Goal: Check status: Check status

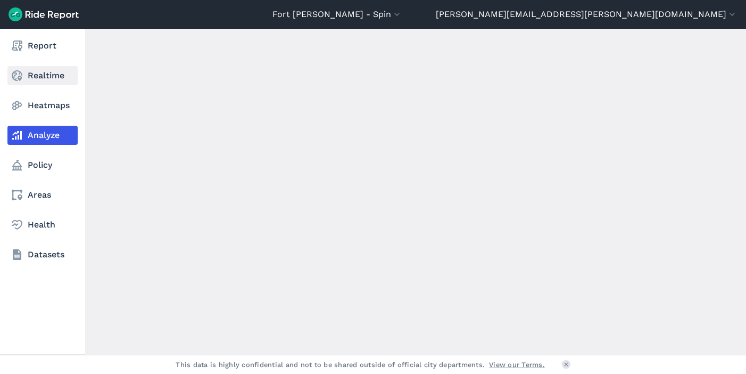
click at [23, 76] on icon at bounding box center [17, 75] width 13 height 13
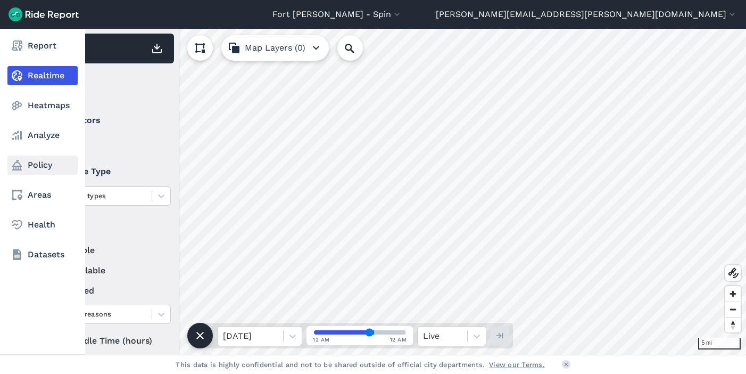
click at [41, 162] on link "Policy" at bounding box center [42, 164] width 70 height 19
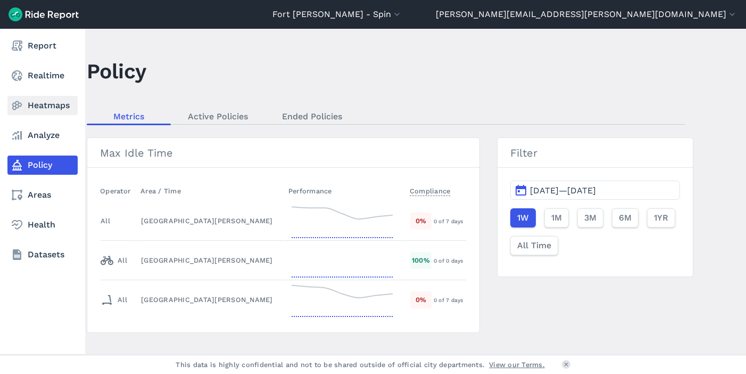
click at [40, 109] on link "Heatmaps" at bounding box center [42, 105] width 70 height 19
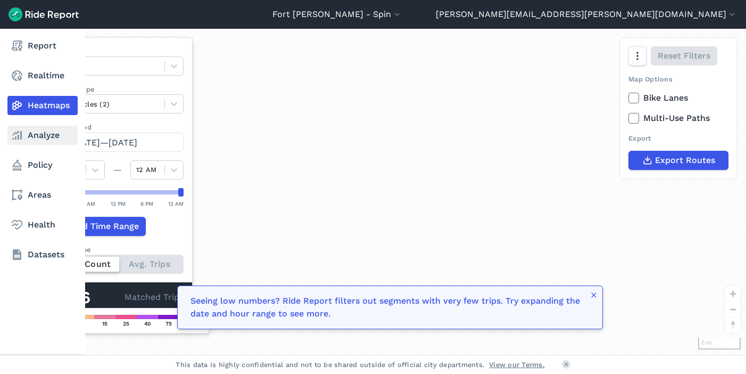
click at [49, 130] on link "Analyze" at bounding box center [42, 135] width 70 height 19
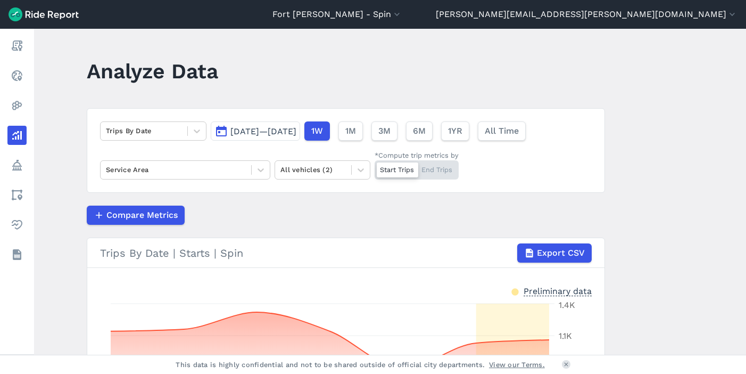
click at [233, 132] on span "Oct 1, 2025—Oct 7, 2025" at bounding box center [263, 131] width 66 height 10
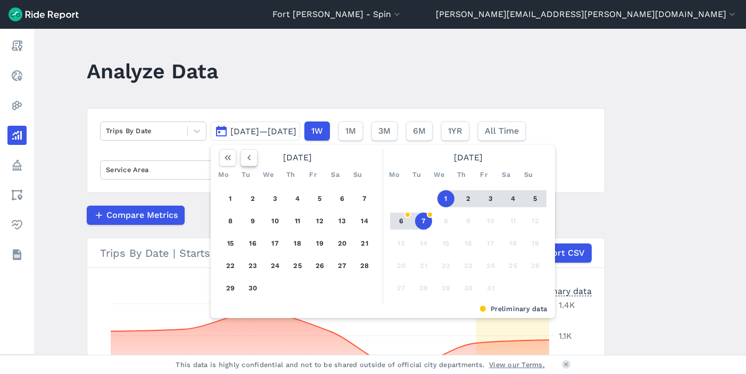
click at [251, 160] on icon "button" at bounding box center [249, 157] width 11 height 11
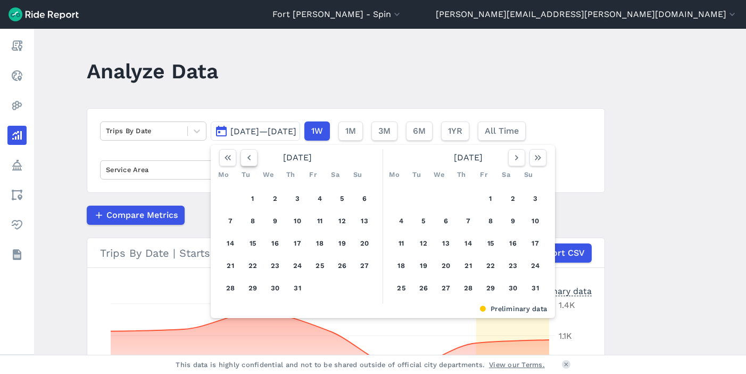
click at [251, 160] on icon "button" at bounding box center [249, 157] width 11 height 11
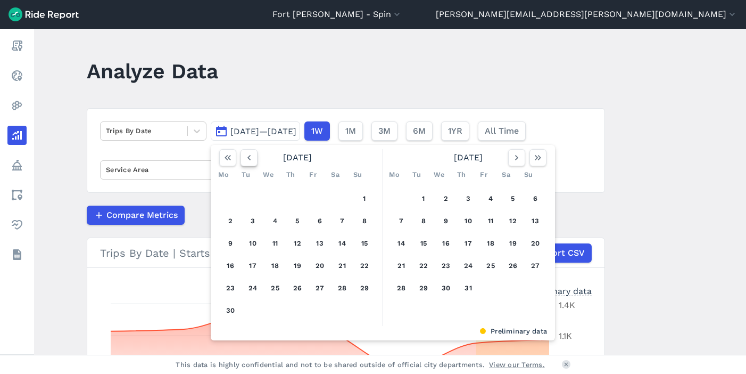
click at [251, 160] on icon "button" at bounding box center [249, 157] width 11 height 11
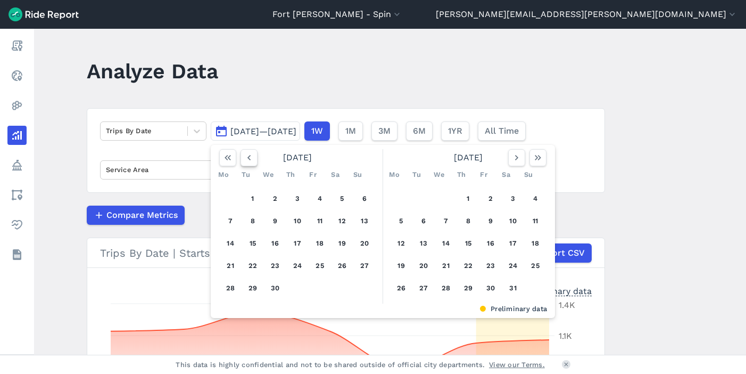
click at [251, 160] on icon "button" at bounding box center [249, 157] width 11 height 11
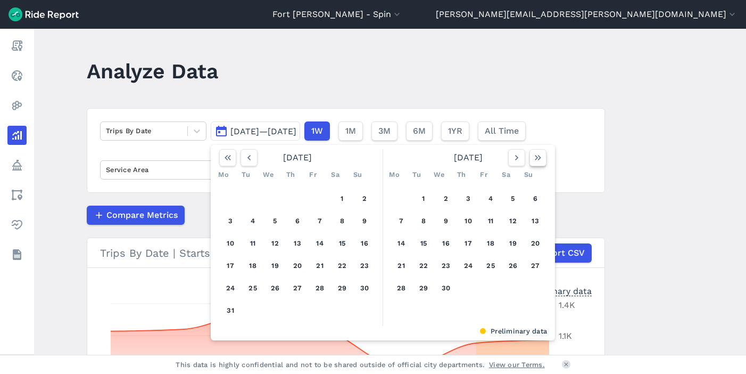
click at [538, 161] on icon "button" at bounding box center [538, 157] width 11 height 11
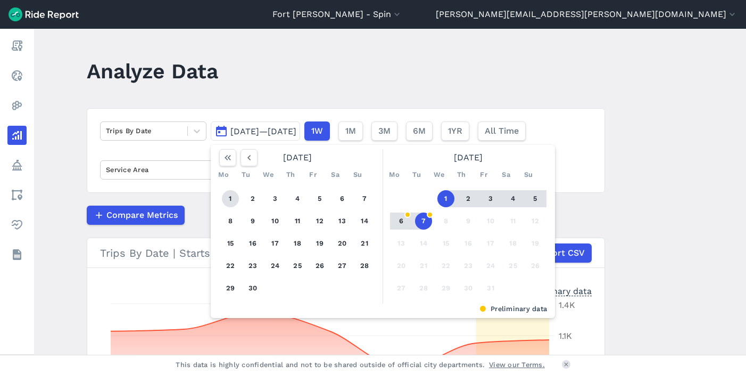
click at [229, 192] on button "1" at bounding box center [230, 198] width 17 height 17
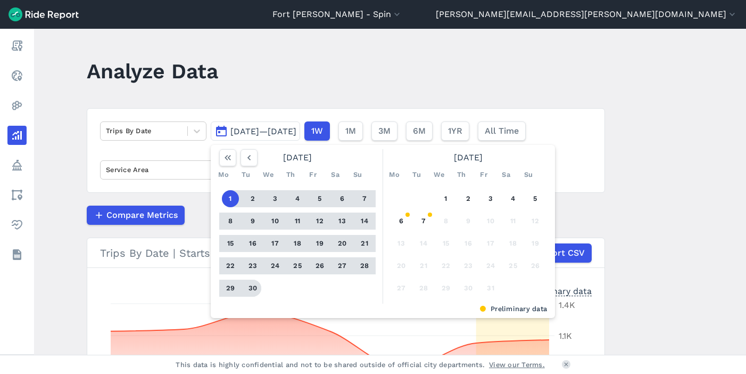
click at [250, 289] on button "30" at bounding box center [252, 287] width 17 height 17
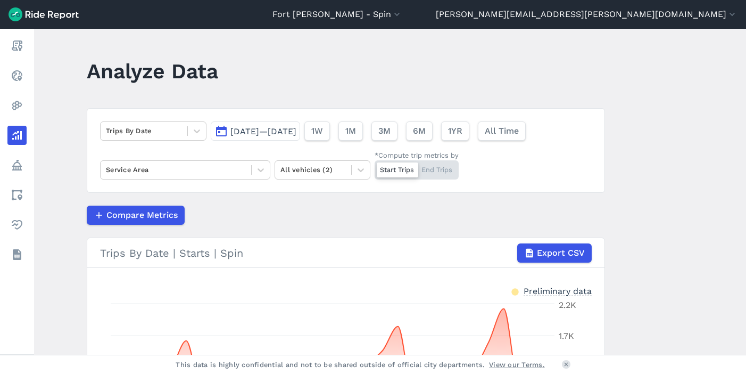
click at [292, 131] on span "Sep 1, 2025—Sep 30, 2025" at bounding box center [263, 131] width 66 height 10
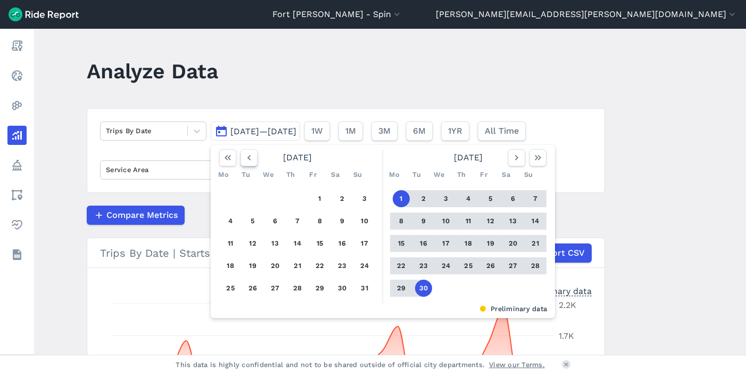
click at [245, 159] on icon "button" at bounding box center [249, 157] width 11 height 11
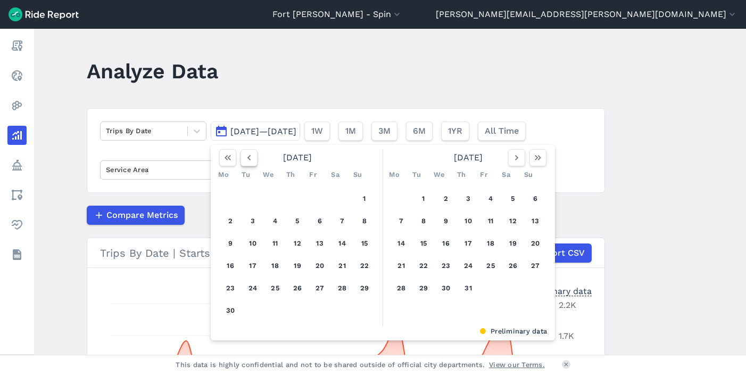
click at [245, 159] on icon "button" at bounding box center [249, 157] width 11 height 11
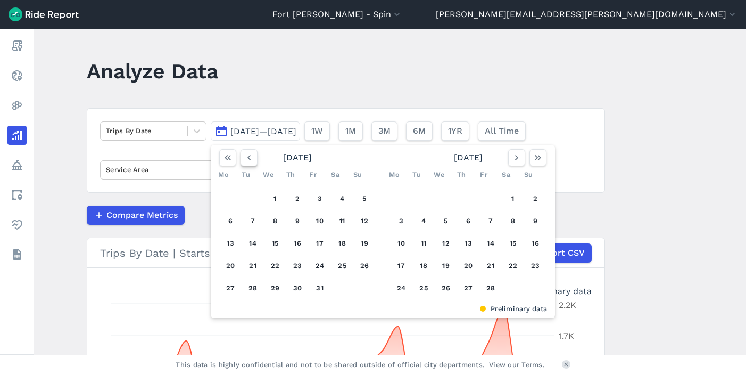
click at [245, 159] on icon "button" at bounding box center [249, 157] width 11 height 11
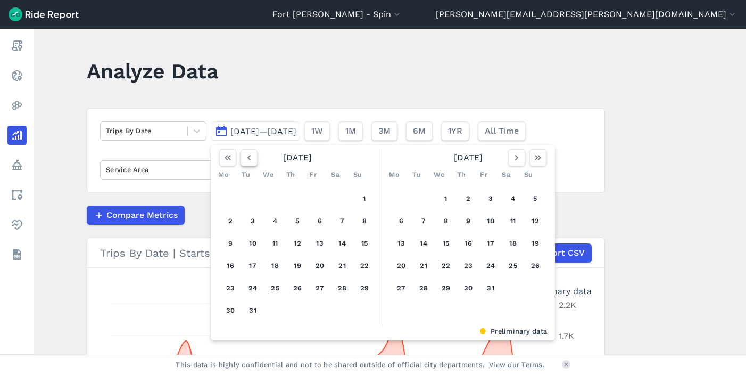
click at [245, 159] on icon "button" at bounding box center [249, 157] width 11 height 11
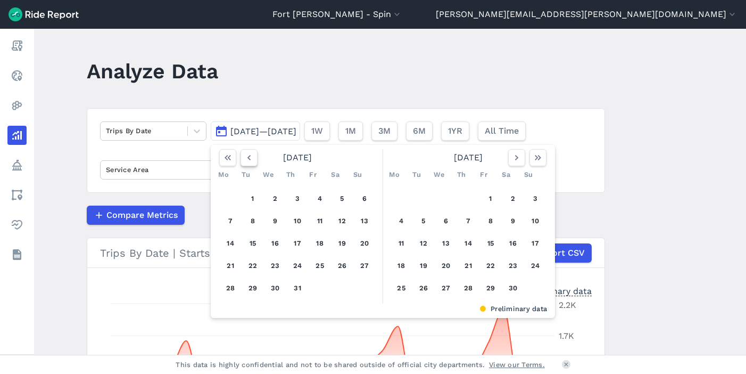
click at [245, 159] on icon "button" at bounding box center [249, 157] width 11 height 11
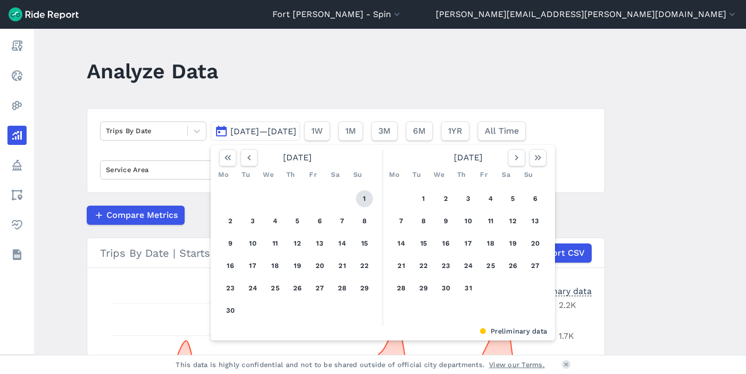
click at [362, 195] on button "1" at bounding box center [364, 198] width 17 height 17
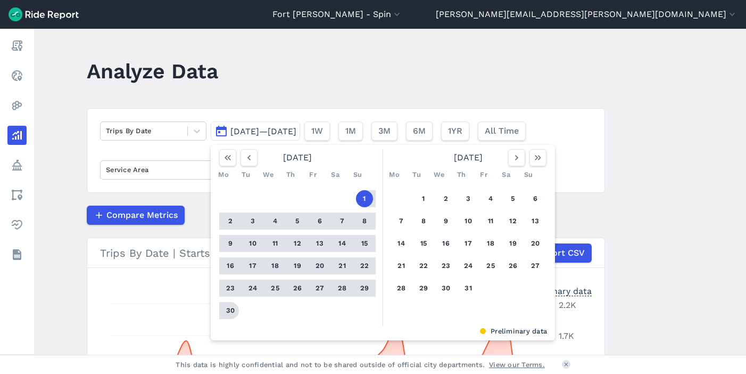
click at [235, 312] on button "30" at bounding box center [230, 310] width 17 height 17
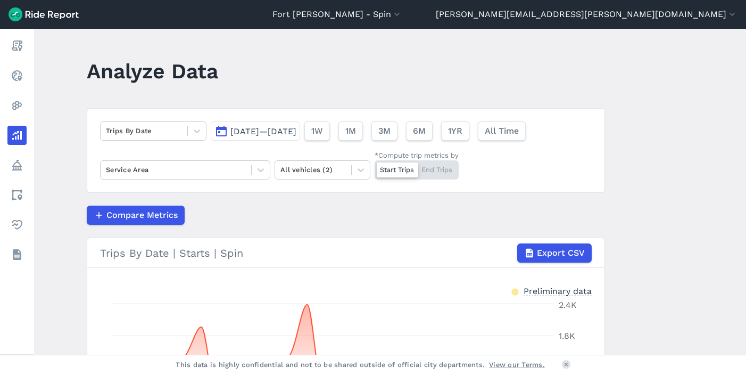
click at [296, 135] on span "Sep 1, 2024—Sep 30, 2024" at bounding box center [263, 131] width 66 height 10
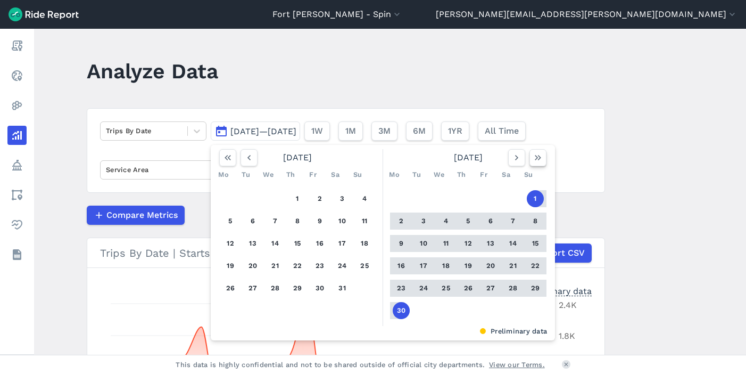
click at [538, 158] on icon "button" at bounding box center [538, 157] width 11 height 11
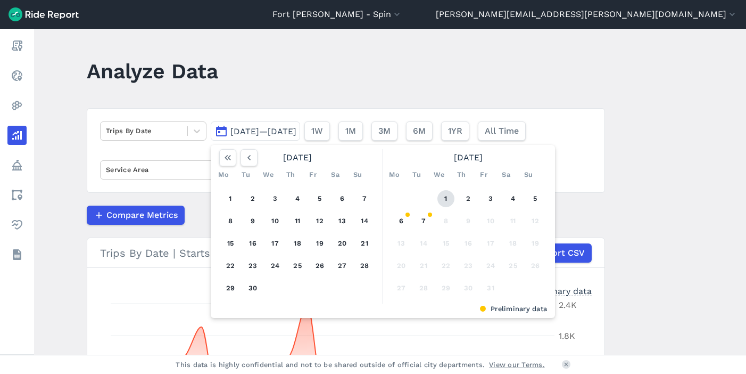
click at [441, 196] on button "1" at bounding box center [445, 198] width 17 height 17
click at [417, 220] on button "7" at bounding box center [423, 220] width 17 height 17
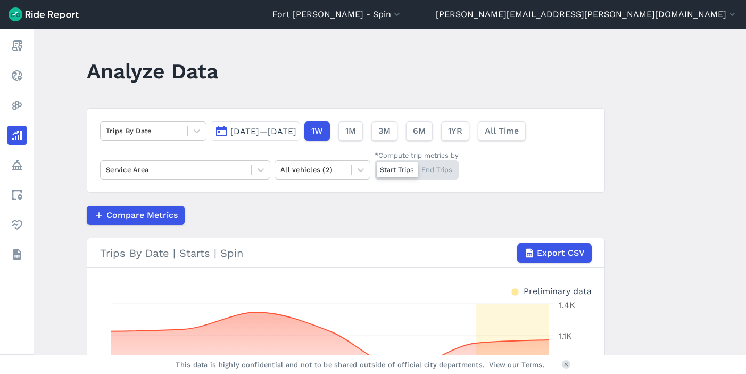
click at [285, 128] on span "Oct 1, 2025—Oct 7, 2025" at bounding box center [263, 131] width 66 height 10
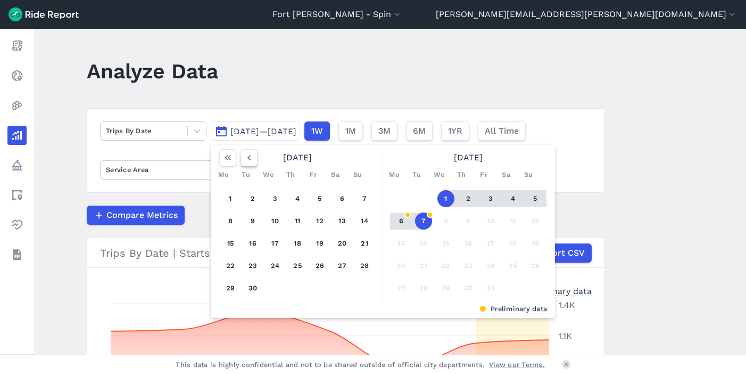
click at [247, 162] on icon "button" at bounding box center [249, 157] width 11 height 11
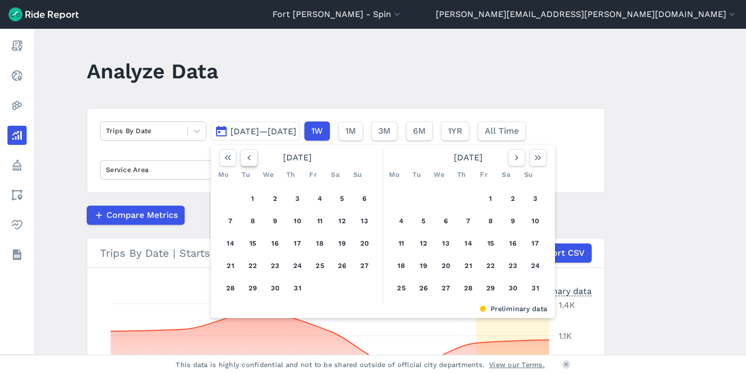
click at [247, 162] on icon "button" at bounding box center [249, 157] width 11 height 11
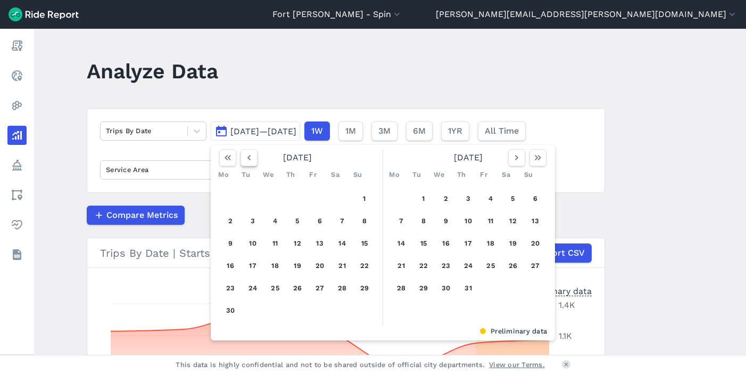
click at [247, 162] on icon "button" at bounding box center [249, 157] width 11 height 11
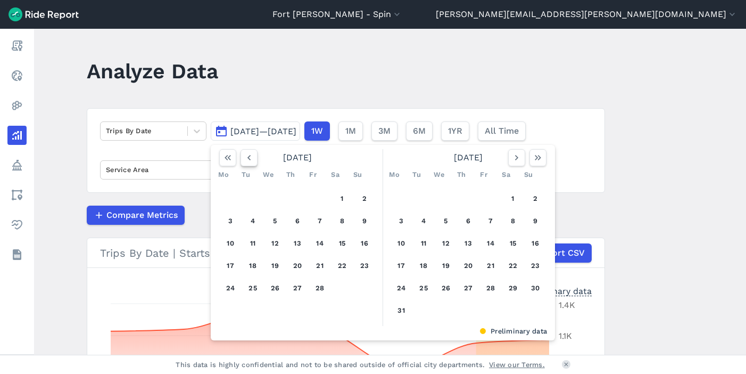
click at [247, 162] on icon "button" at bounding box center [249, 157] width 11 height 11
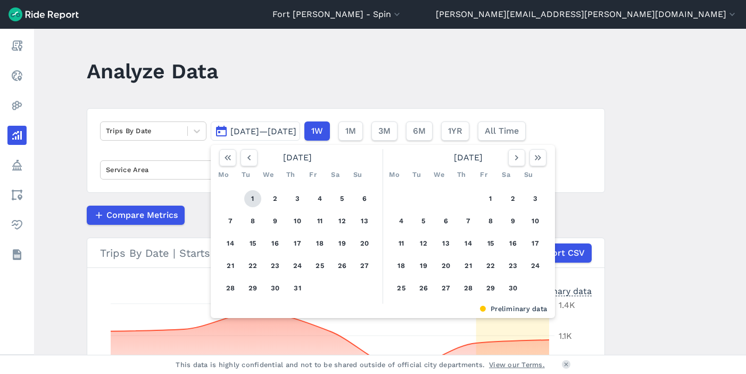
click at [254, 196] on button "1" at bounding box center [252, 198] width 17 height 17
click at [683, 214] on main "Analyze Data Trips By Date Oct 1, 2025—Oct 7, 2025 October 2024 Mo Tu We Th Fr …" at bounding box center [390, 192] width 712 height 326
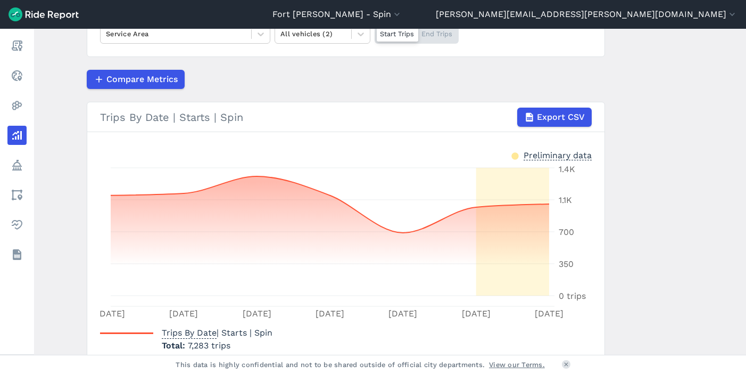
scroll to position [1, 0]
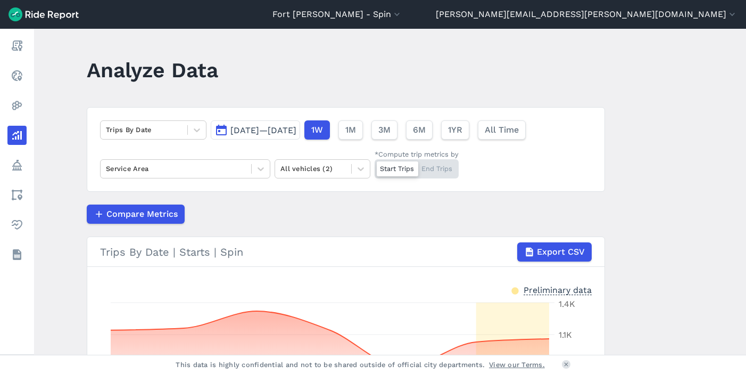
click at [278, 129] on span "Oct 1, 2025—Oct 7, 2025" at bounding box center [263, 130] width 66 height 10
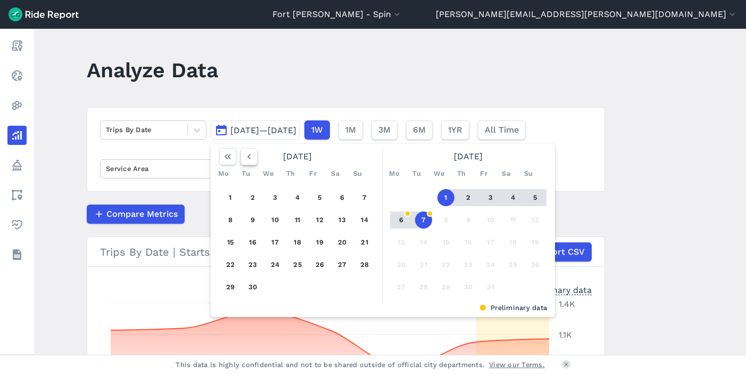
click at [247, 156] on icon "button" at bounding box center [249, 156] width 11 height 11
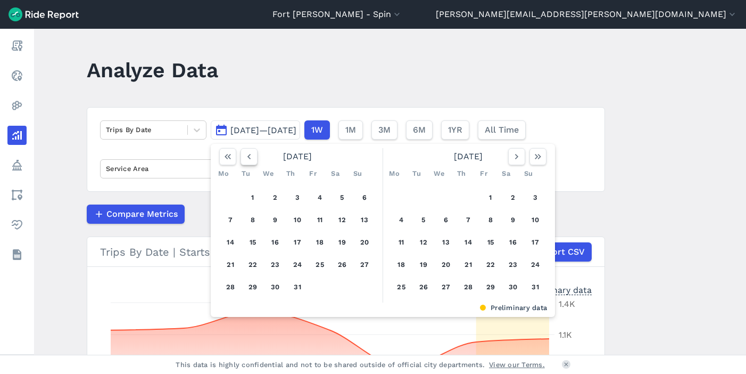
click at [247, 156] on icon "button" at bounding box center [249, 156] width 11 height 11
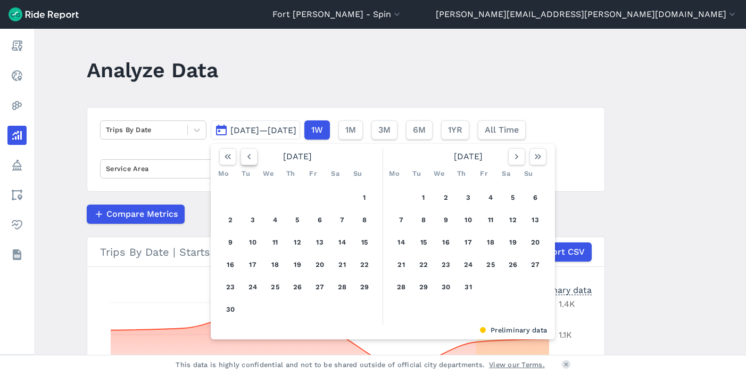
click at [247, 156] on icon "button" at bounding box center [249, 156] width 11 height 11
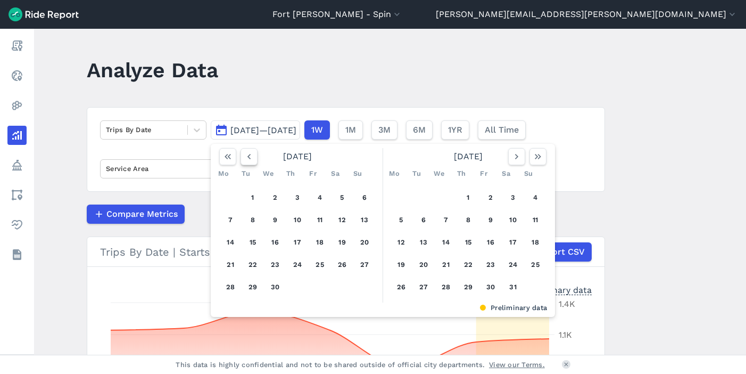
click at [247, 156] on icon "button" at bounding box center [249, 156] width 11 height 11
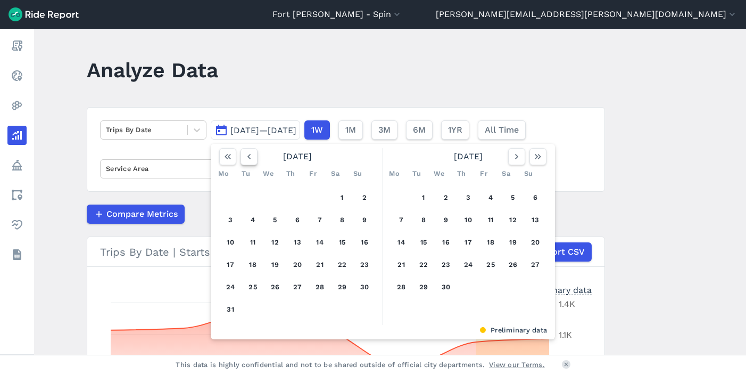
click at [247, 156] on icon "button" at bounding box center [249, 156] width 11 height 11
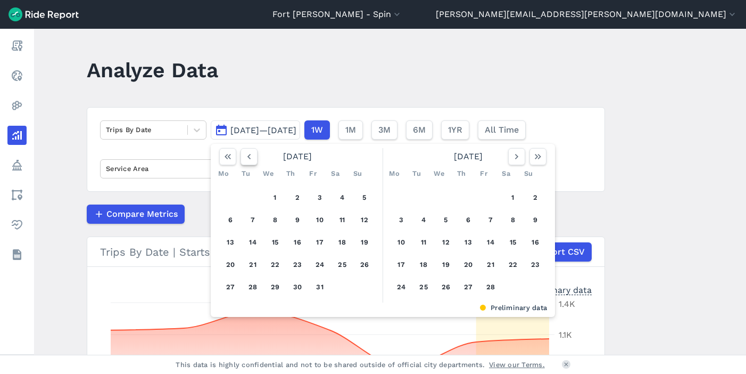
click at [247, 156] on icon "button" at bounding box center [249, 156] width 11 height 11
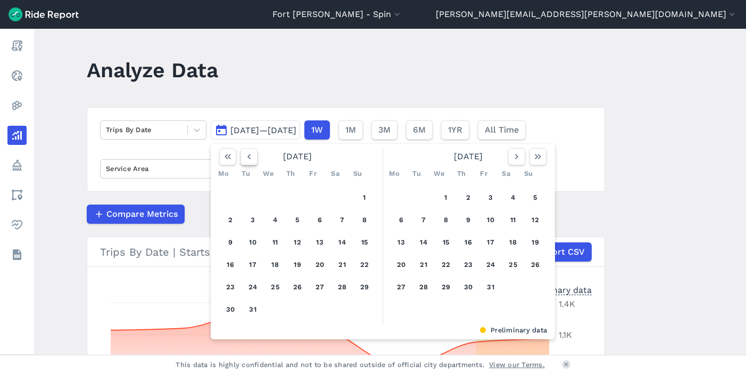
click at [247, 156] on icon "button" at bounding box center [249, 156] width 11 height 11
click at [423, 199] on button "1" at bounding box center [423, 197] width 17 height 17
click at [401, 222] on button "7" at bounding box center [401, 219] width 17 height 17
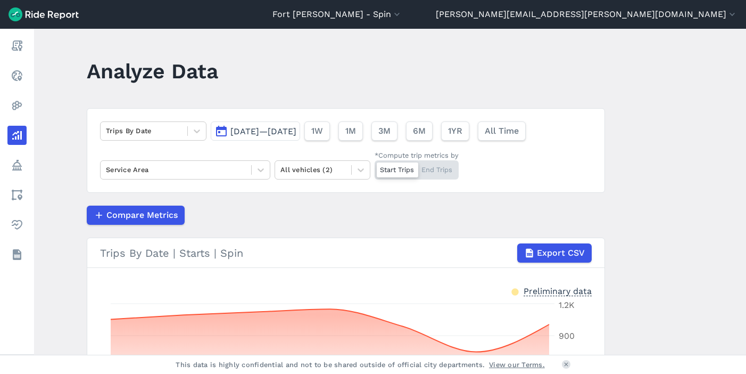
click at [296, 131] on span "Oct 1, 2024—Oct 7, 2024" at bounding box center [263, 131] width 66 height 10
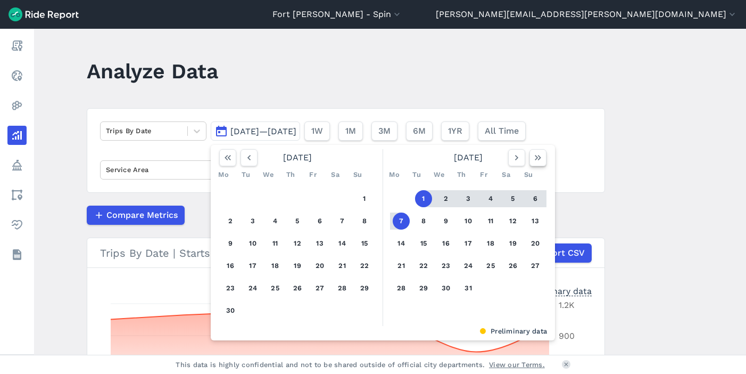
click at [535, 159] on use "button" at bounding box center [538, 157] width 6 height 5
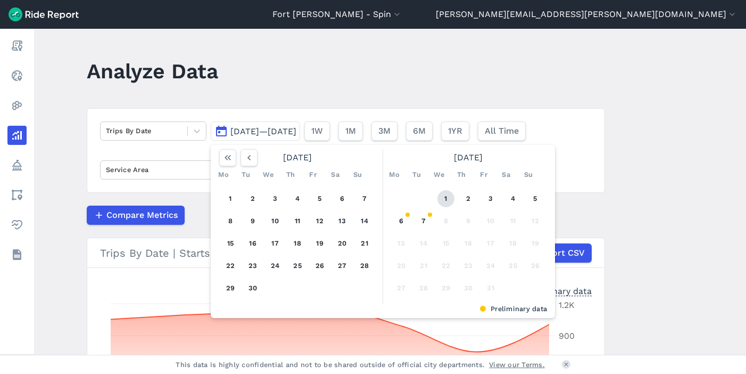
click at [440, 204] on button "1" at bounding box center [445, 198] width 17 height 17
click at [426, 220] on button "7" at bounding box center [423, 220] width 17 height 17
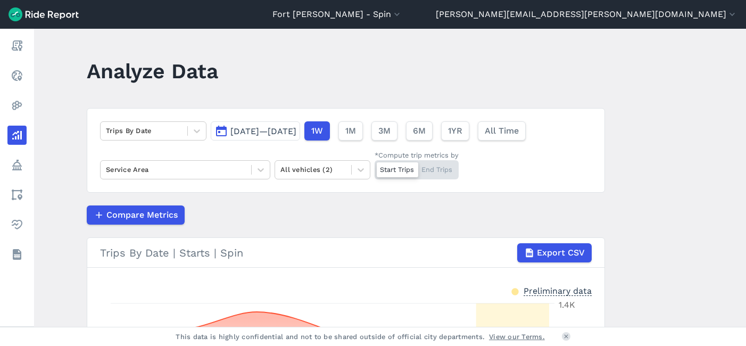
click at [296, 134] on span "Oct 1, 2025—Oct 7, 2025" at bounding box center [263, 131] width 66 height 10
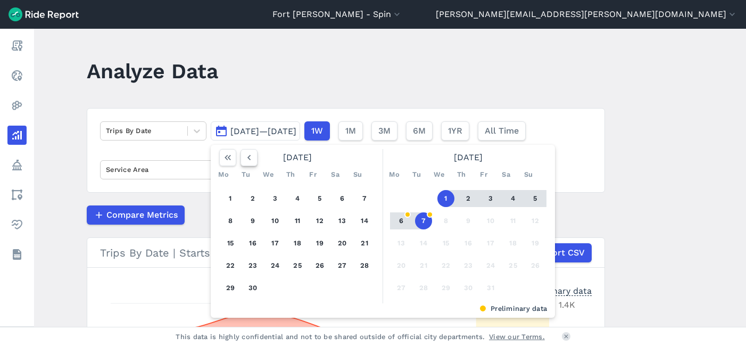
click at [244, 153] on icon "button" at bounding box center [249, 157] width 11 height 11
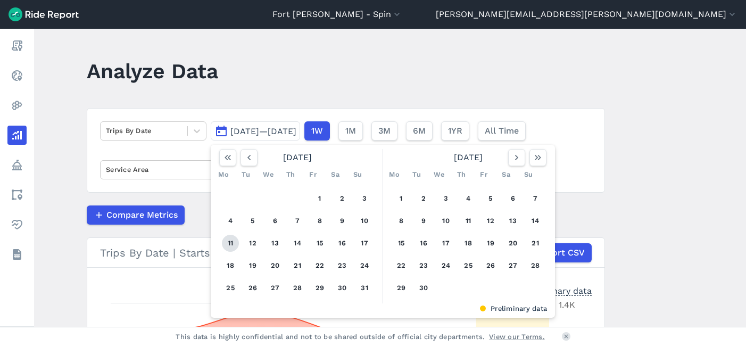
click at [225, 245] on button "11" at bounding box center [230, 243] width 17 height 17
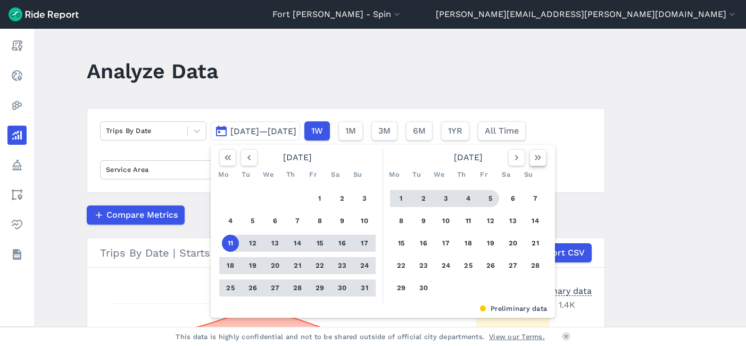
click at [533, 159] on icon "button" at bounding box center [538, 157] width 11 height 11
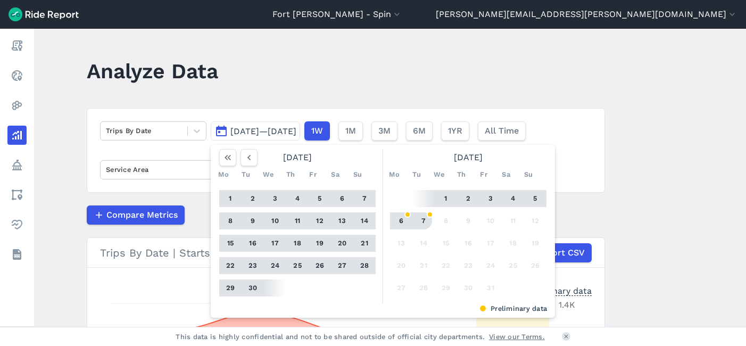
click at [422, 222] on button "7" at bounding box center [423, 220] width 17 height 17
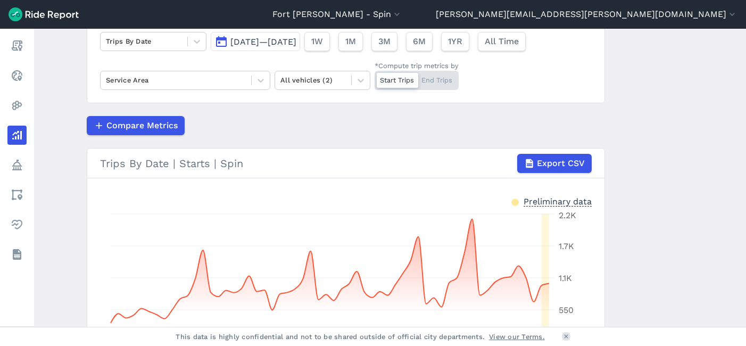
scroll to position [57, 0]
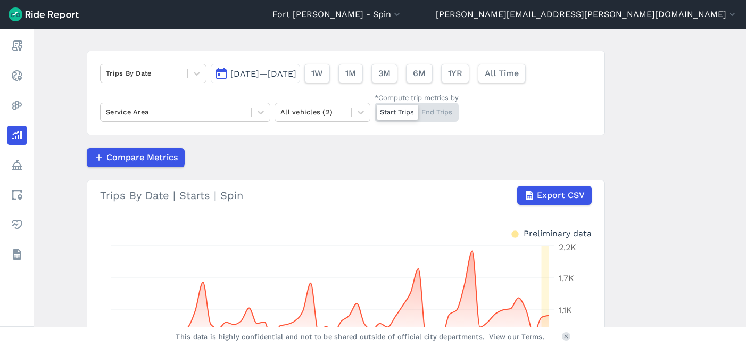
click at [296, 72] on span "Aug 11, 2025—Oct 7, 2025" at bounding box center [263, 74] width 66 height 10
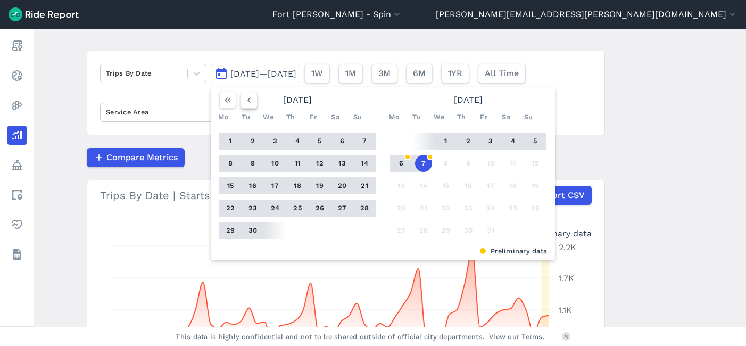
click at [247, 102] on icon "button" at bounding box center [249, 100] width 11 height 11
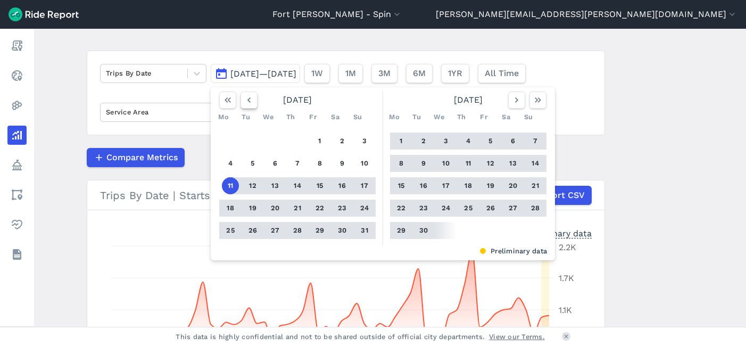
click at [247, 102] on icon "button" at bounding box center [249, 100] width 11 height 11
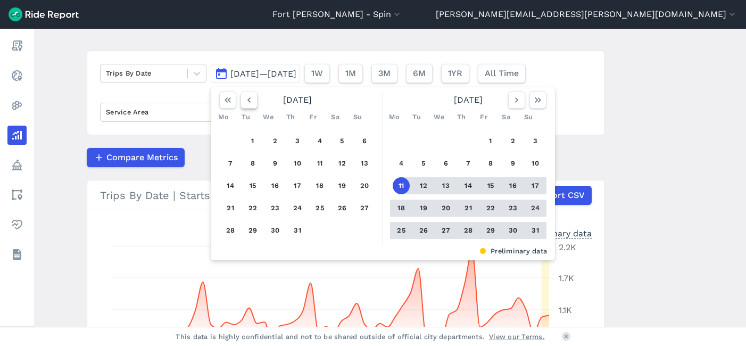
click at [247, 102] on icon "button" at bounding box center [249, 100] width 11 height 11
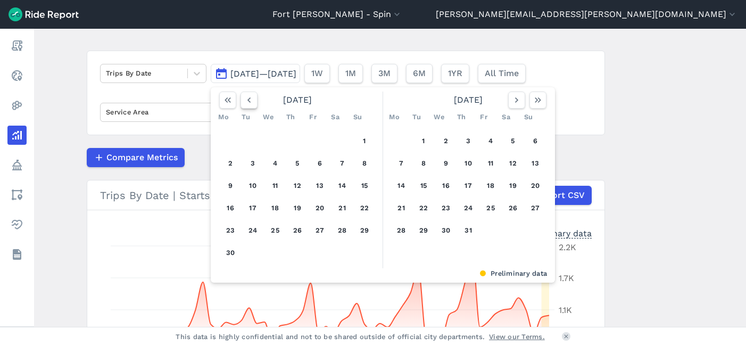
click at [247, 102] on icon "button" at bounding box center [249, 100] width 11 height 11
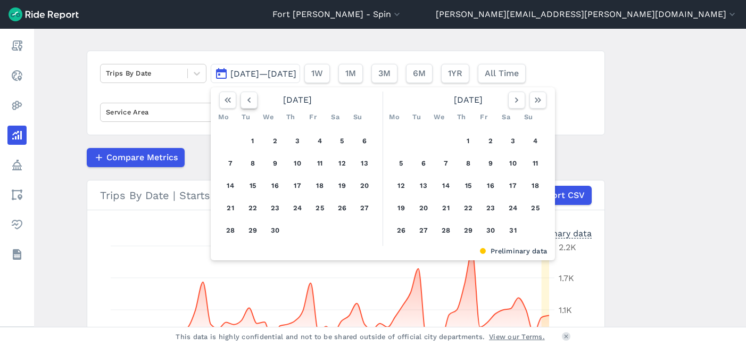
click at [247, 102] on icon "button" at bounding box center [249, 100] width 11 height 11
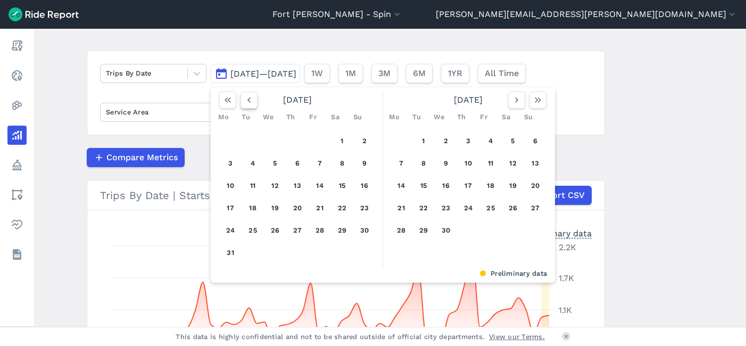
click at [247, 102] on icon "button" at bounding box center [249, 100] width 11 height 11
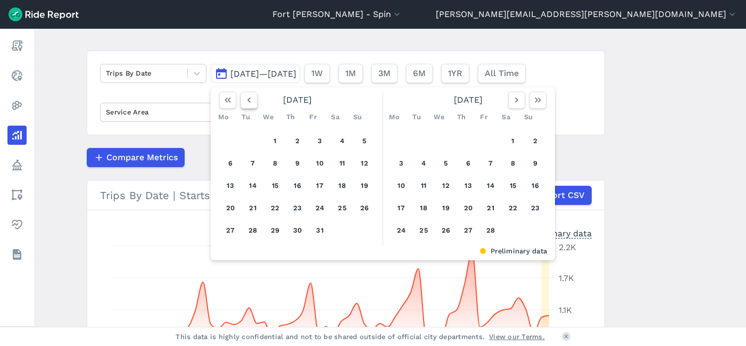
click at [247, 102] on icon "button" at bounding box center [249, 100] width 11 height 11
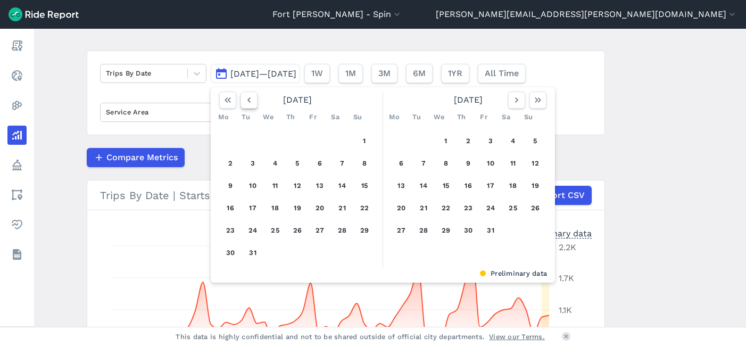
click at [247, 102] on icon "button" at bounding box center [249, 100] width 11 height 11
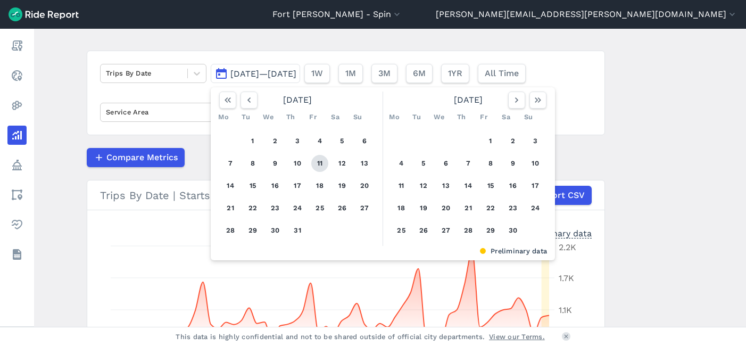
click at [316, 167] on button "11" at bounding box center [319, 163] width 17 height 17
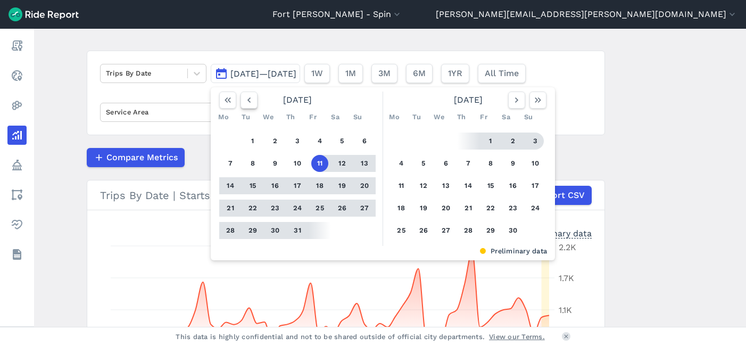
click at [248, 103] on icon "button" at bounding box center [249, 100] width 11 height 11
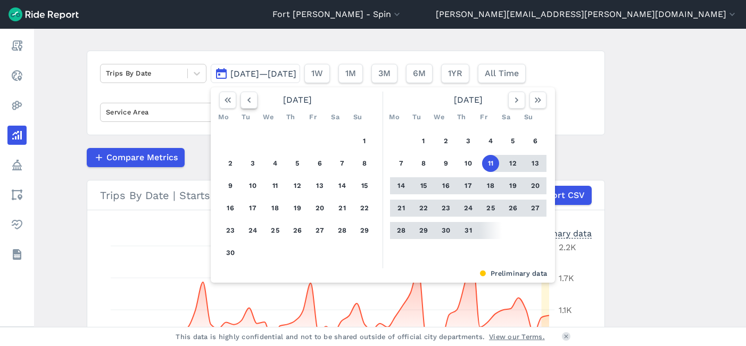
click at [248, 103] on icon "button" at bounding box center [249, 100] width 11 height 11
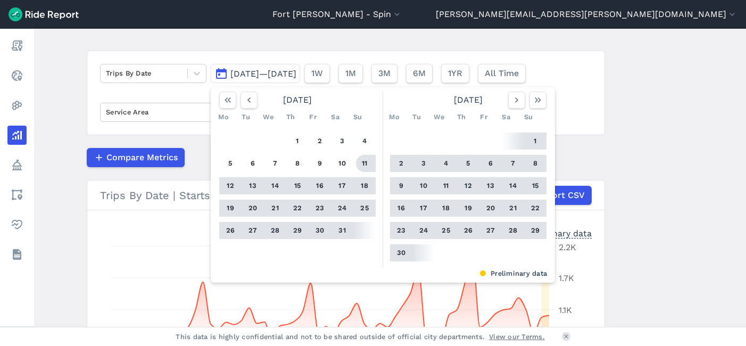
click at [363, 165] on button "11" at bounding box center [364, 163] width 17 height 17
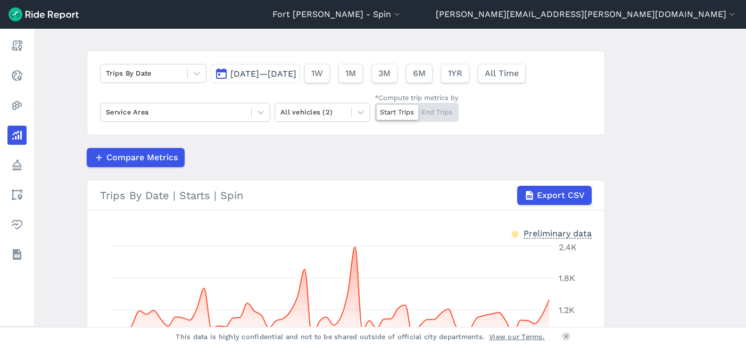
click at [296, 77] on span "Aug 11, 2024—Oct 11, 2024" at bounding box center [263, 74] width 66 height 10
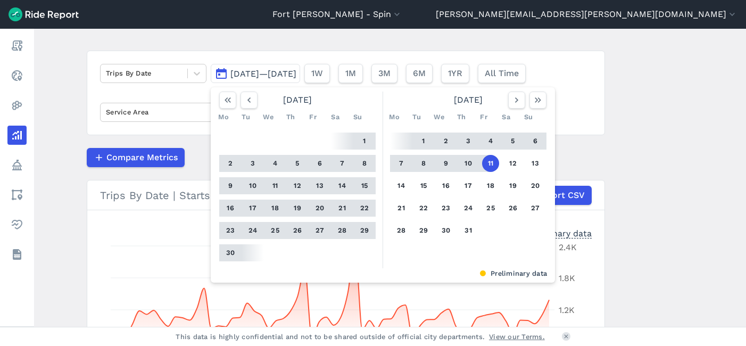
click at [401, 164] on button "7" at bounding box center [401, 163] width 17 height 17
click at [244, 102] on icon "button" at bounding box center [249, 100] width 11 height 11
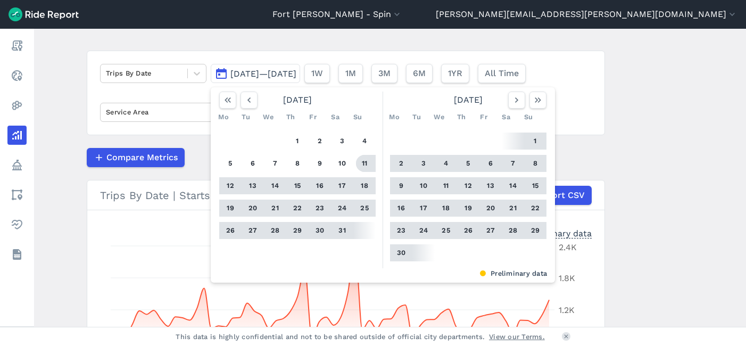
click at [356, 165] on button "11" at bounding box center [364, 163] width 17 height 17
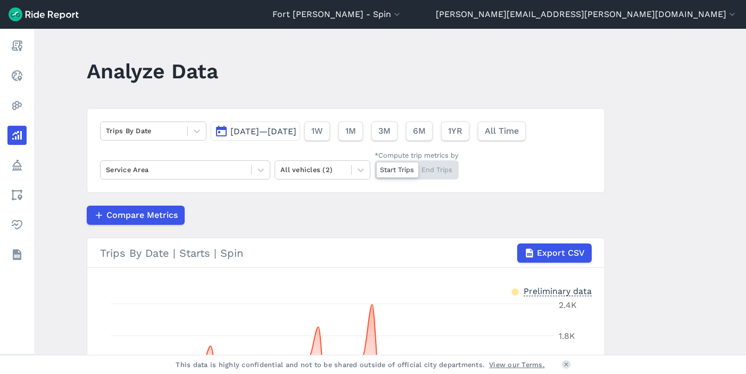
click at [296, 134] on span "Aug 11, 2024—Oct 7, 2024" at bounding box center [263, 131] width 66 height 10
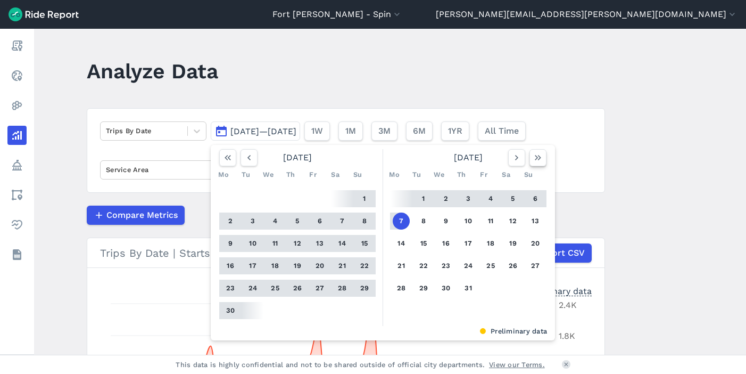
click at [538, 158] on use "button" at bounding box center [538, 157] width 6 height 5
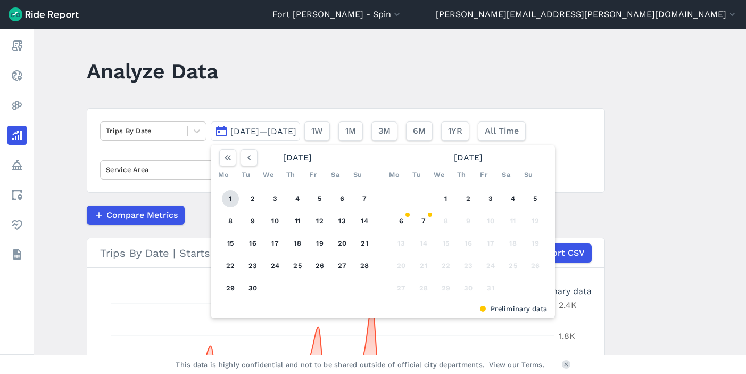
click at [227, 198] on button "1" at bounding box center [230, 198] width 17 height 17
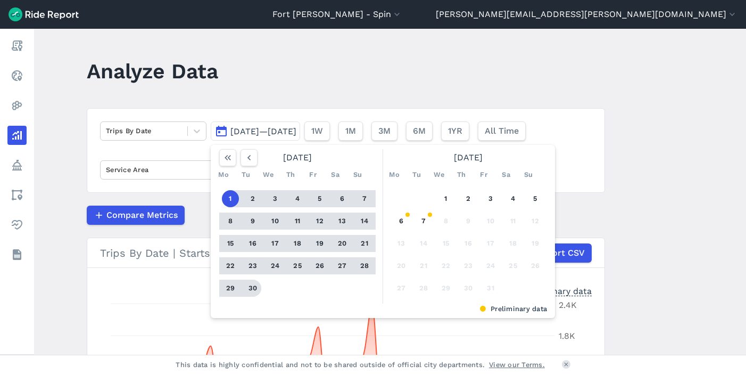
click at [250, 288] on button "30" at bounding box center [252, 287] width 17 height 17
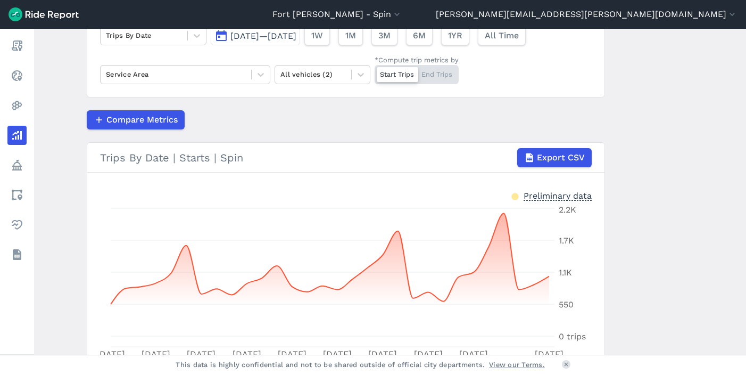
scroll to position [51, 0]
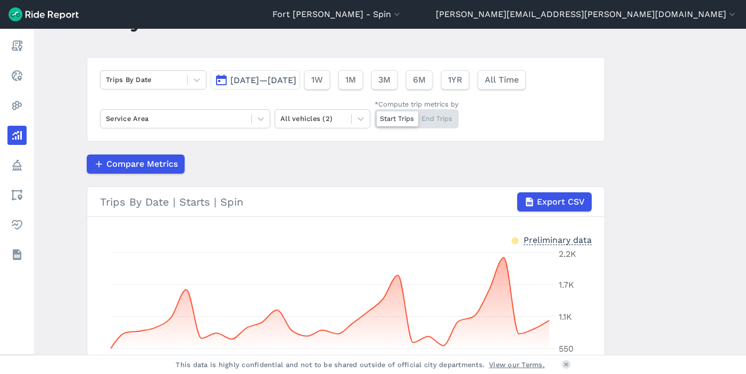
click at [296, 77] on span "Sep 1, 2025—Sep 30, 2025" at bounding box center [263, 80] width 66 height 10
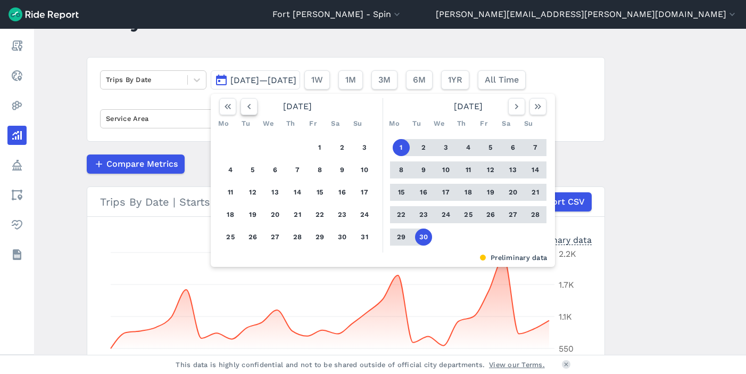
click at [251, 111] on icon "button" at bounding box center [249, 106] width 11 height 11
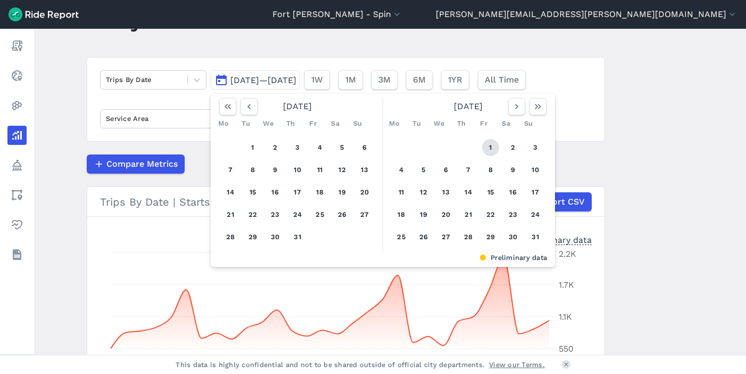
click at [491, 147] on button "1" at bounding box center [490, 147] width 17 height 17
click at [508, 110] on button "button" at bounding box center [516, 106] width 17 height 17
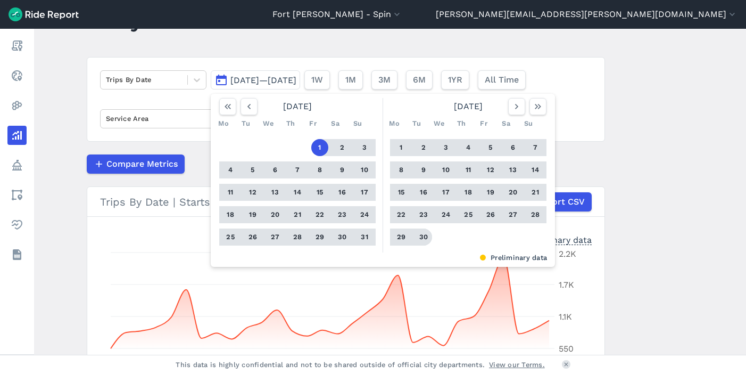
click at [423, 238] on button "30" at bounding box center [423, 236] width 17 height 17
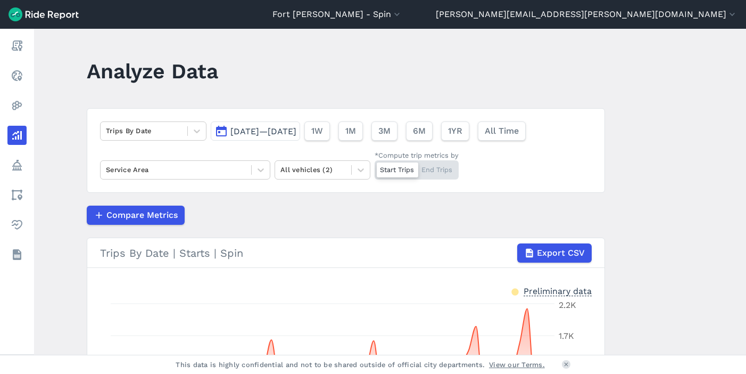
click at [296, 130] on span "[DATE]—[DATE]" at bounding box center [263, 131] width 66 height 10
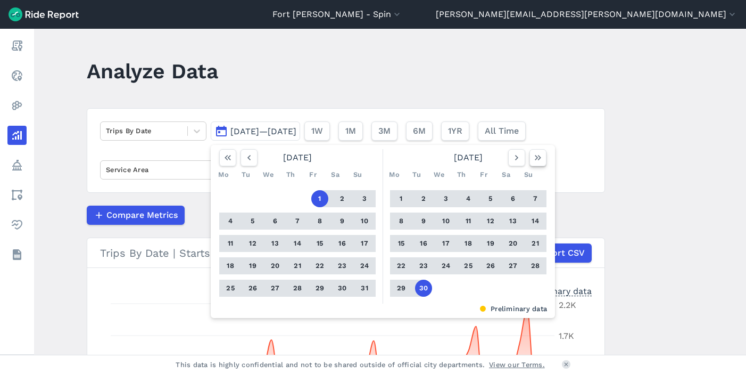
click at [533, 157] on icon "button" at bounding box center [538, 157] width 11 height 11
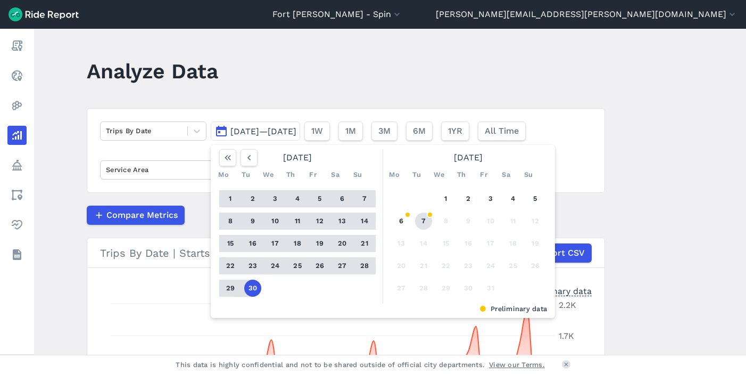
click at [424, 219] on button "7" at bounding box center [423, 220] width 17 height 17
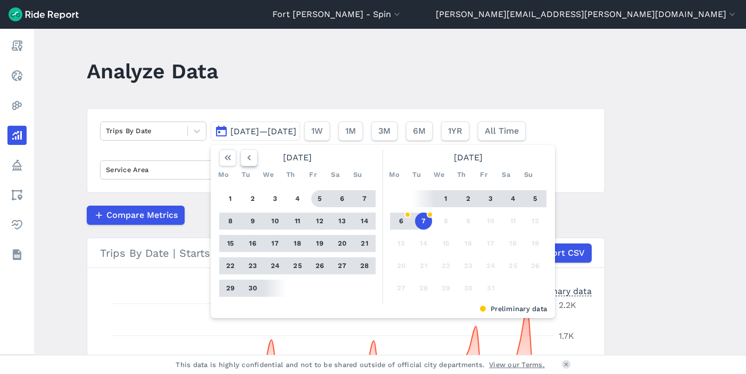
click at [250, 153] on icon "button" at bounding box center [249, 157] width 11 height 11
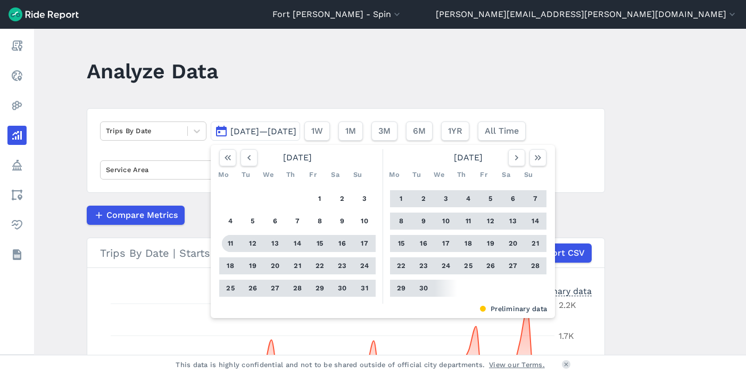
click at [229, 242] on button "11" at bounding box center [230, 243] width 17 height 17
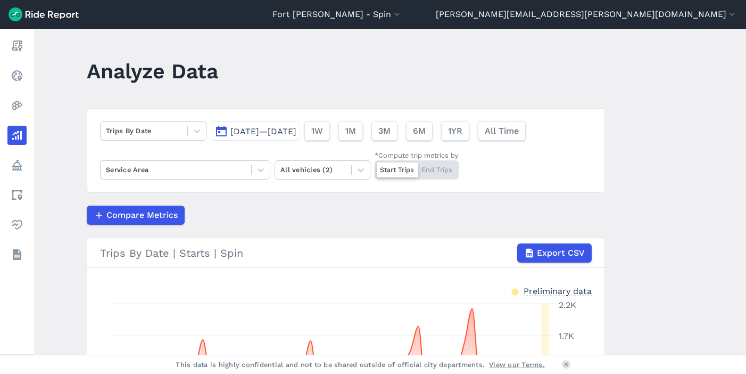
click at [296, 129] on span "Aug 11, 2025—Oct 7, 2025" at bounding box center [263, 131] width 66 height 10
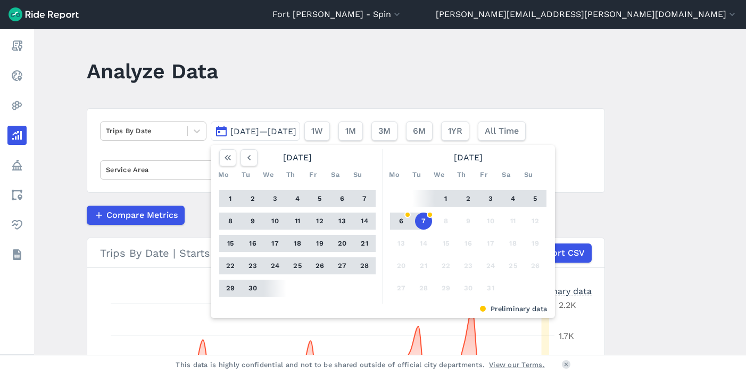
click at [251, 291] on button "30" at bounding box center [252, 287] width 17 height 17
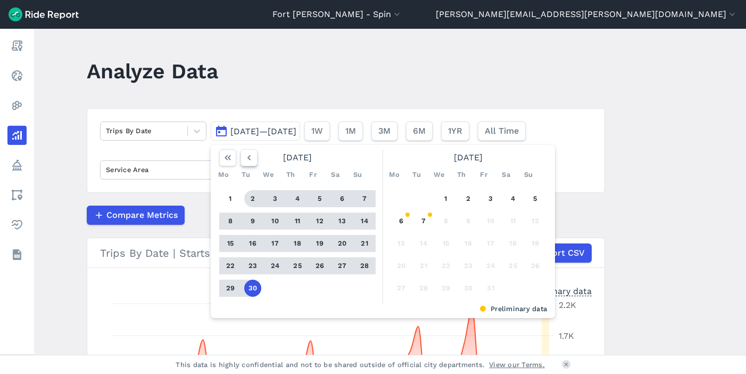
click at [247, 154] on icon "button" at bounding box center [249, 157] width 11 height 11
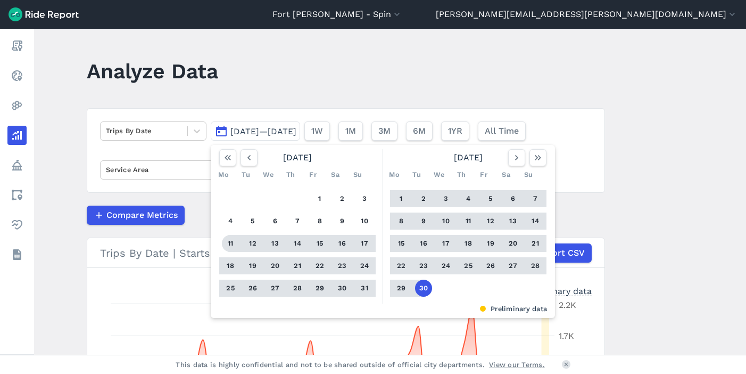
click at [230, 243] on button "11" at bounding box center [230, 243] width 17 height 17
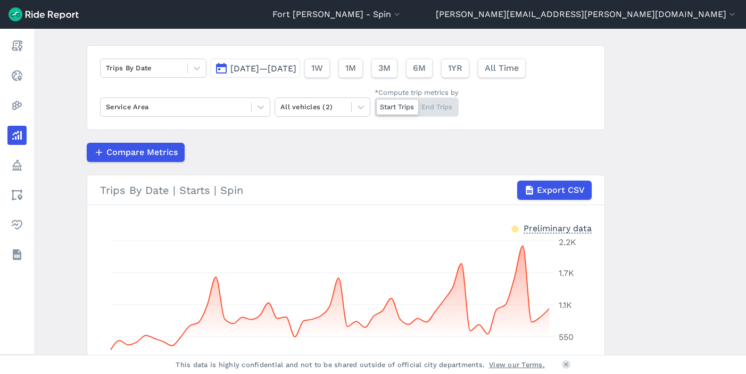
scroll to position [32, 0]
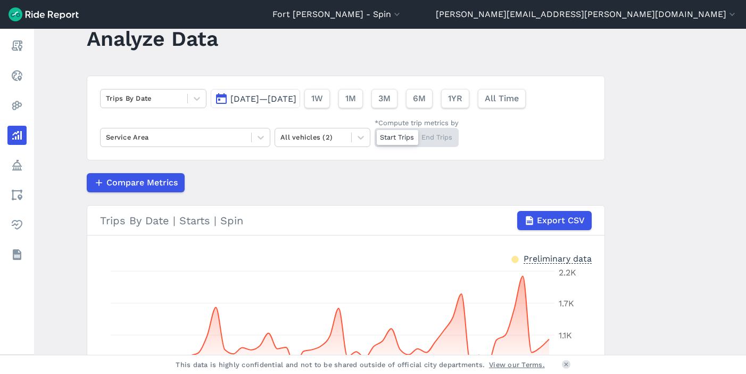
click at [291, 97] on span "Aug 11, 2025—Sep 30, 2025" at bounding box center [263, 99] width 66 height 10
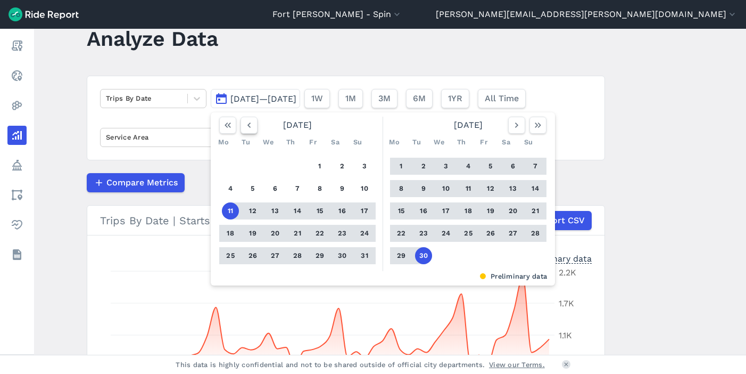
click at [247, 124] on use "button" at bounding box center [248, 124] width 3 height 5
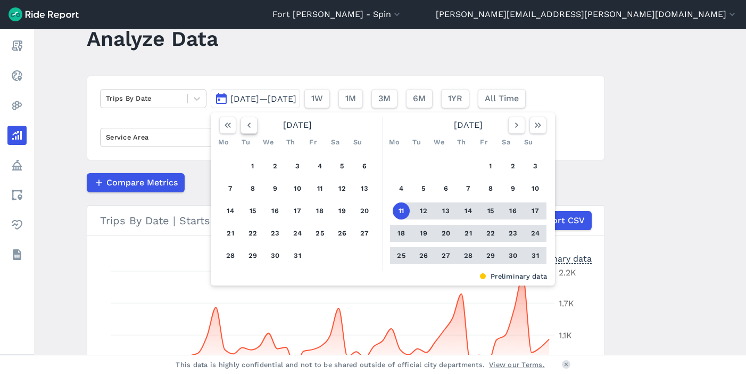
click at [247, 124] on use "button" at bounding box center [248, 124] width 3 height 5
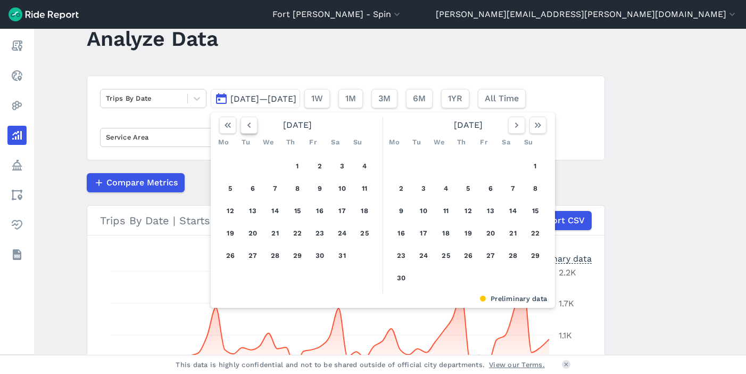
click at [247, 124] on use "button" at bounding box center [248, 124] width 3 height 5
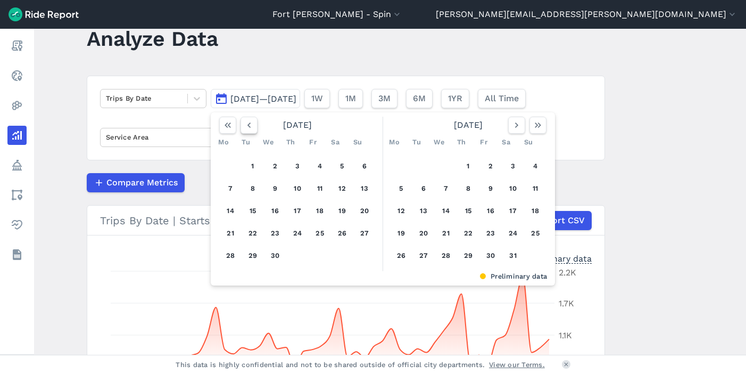
click at [247, 124] on use "button" at bounding box center [248, 124] width 3 height 5
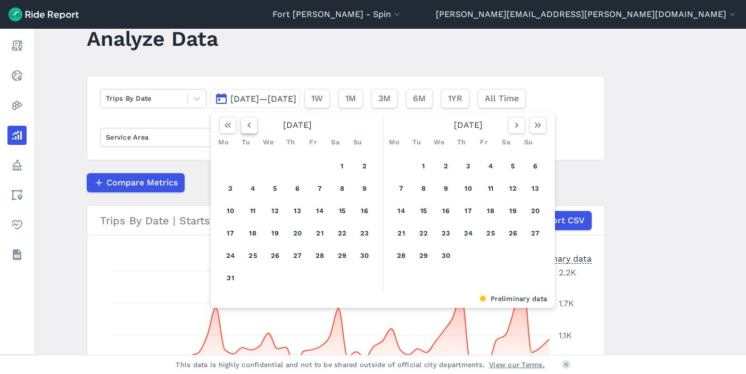
click at [247, 124] on use "button" at bounding box center [248, 124] width 3 height 5
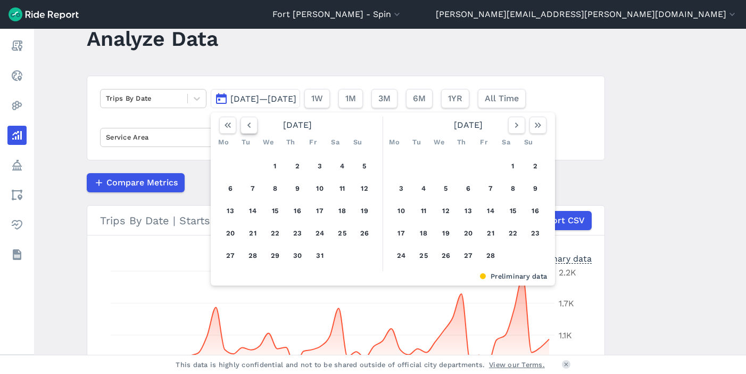
click at [247, 124] on use "button" at bounding box center [248, 124] width 3 height 5
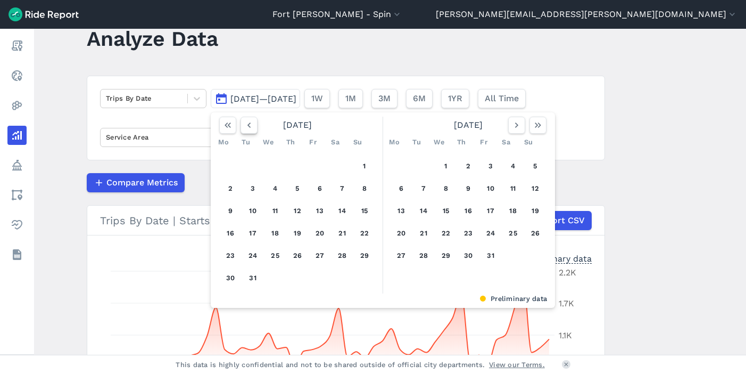
click at [247, 124] on use "button" at bounding box center [248, 124] width 3 height 5
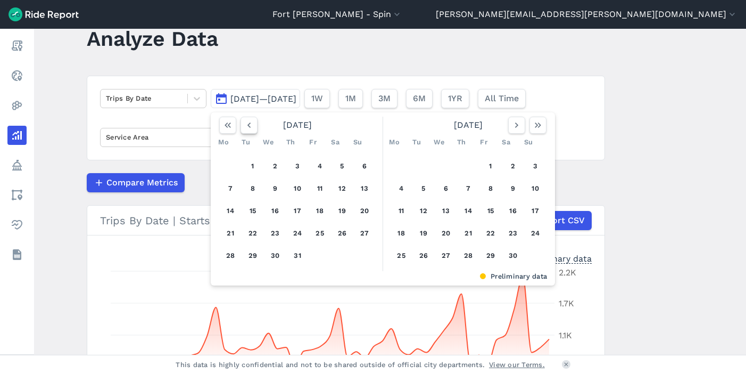
click at [247, 124] on use "button" at bounding box center [248, 124] width 3 height 5
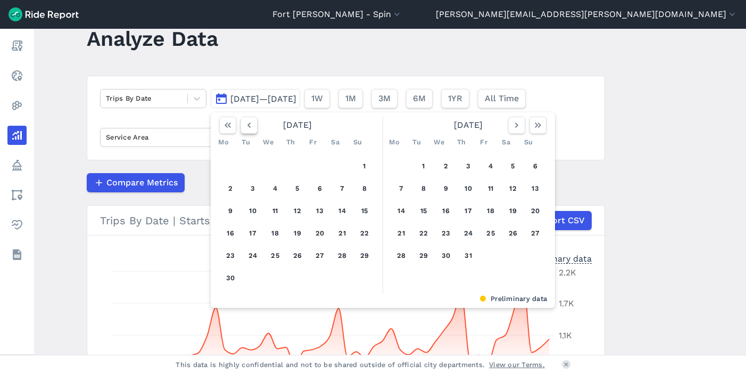
click at [247, 124] on use "button" at bounding box center [248, 124] width 3 height 5
click at [360, 186] on button "11" at bounding box center [364, 188] width 17 height 17
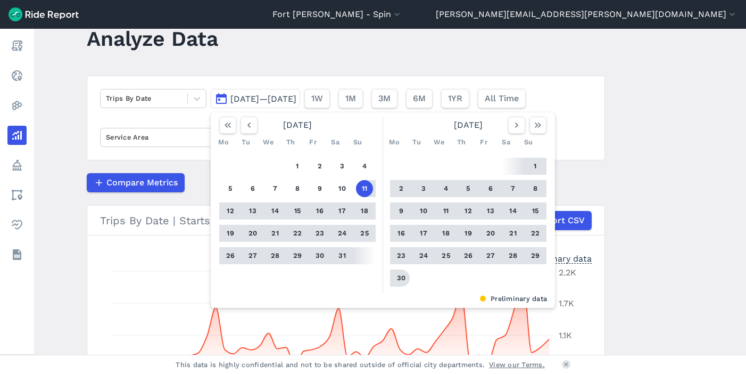
click at [402, 278] on button "30" at bounding box center [401, 277] width 17 height 17
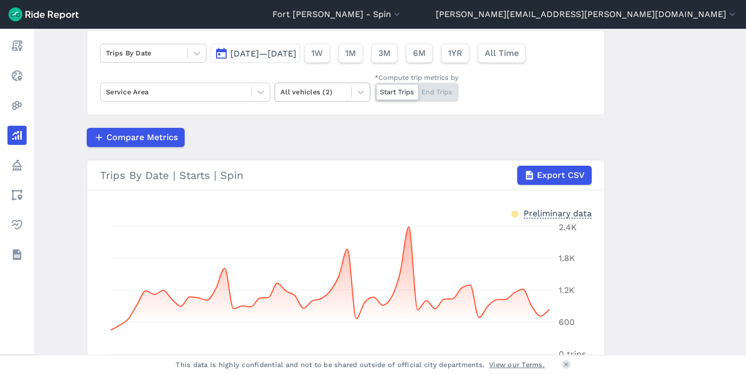
scroll to position [71, 0]
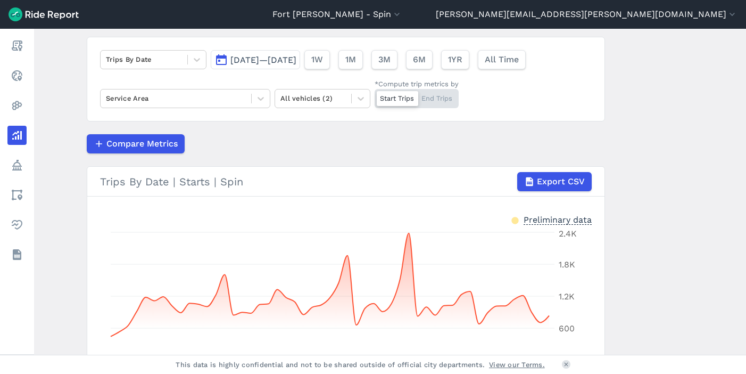
click at [294, 57] on span "Aug 11, 2024—Sep 30, 2024" at bounding box center [263, 60] width 66 height 10
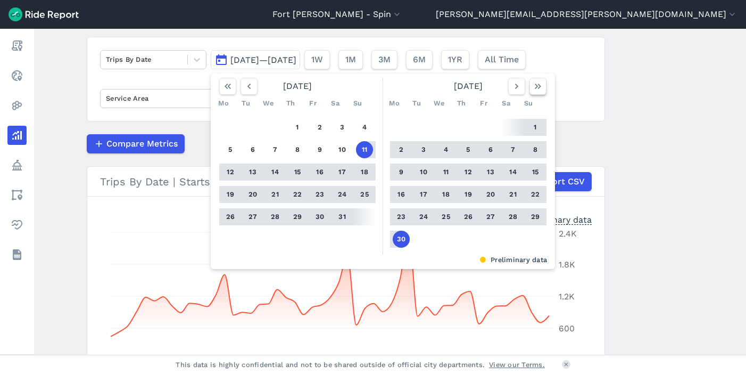
click at [536, 89] on icon "button" at bounding box center [538, 86] width 11 height 11
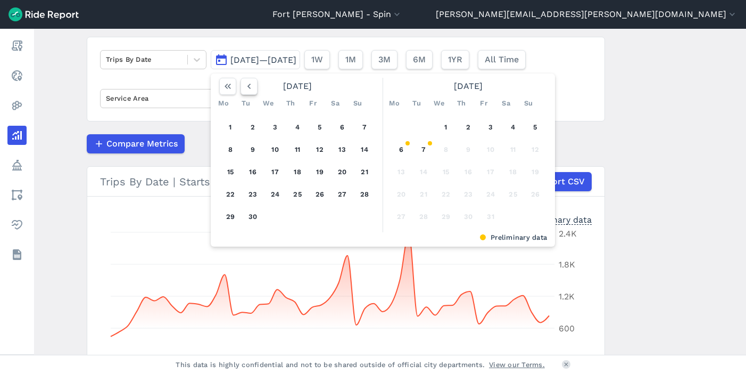
click at [245, 89] on icon "button" at bounding box center [249, 86] width 11 height 11
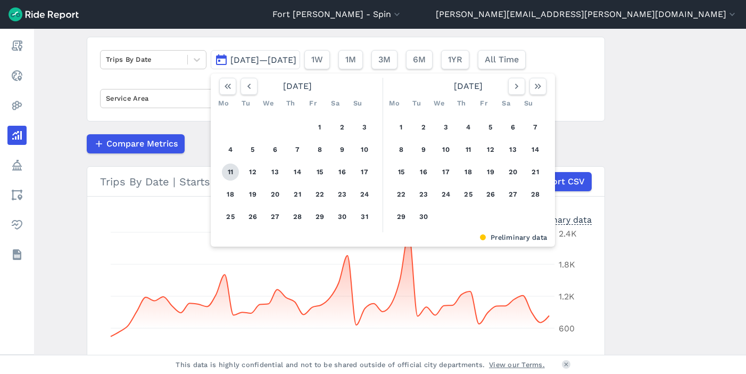
click at [223, 171] on button "11" at bounding box center [230, 171] width 17 height 17
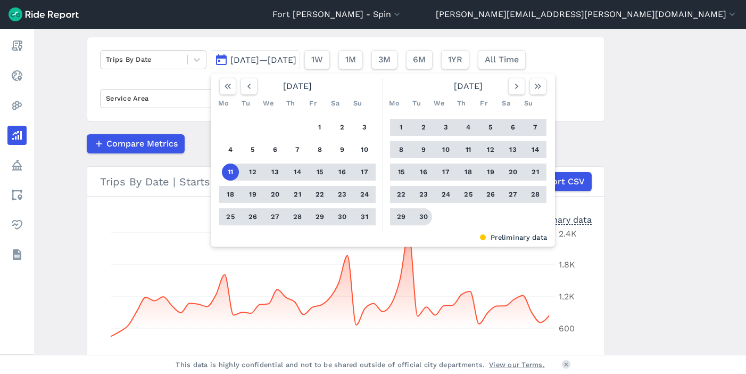
click at [420, 217] on button "30" at bounding box center [423, 216] width 17 height 17
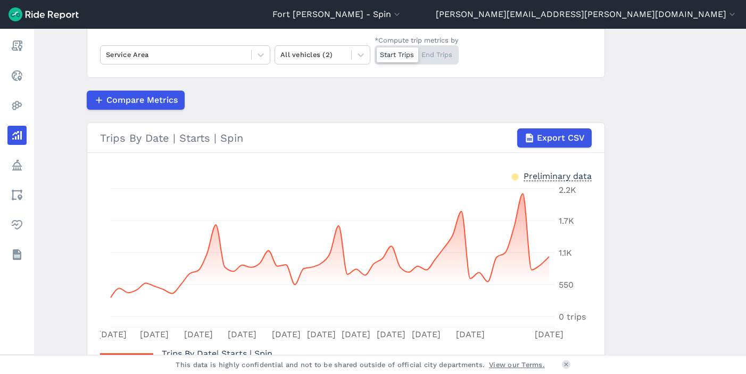
scroll to position [125, 0]
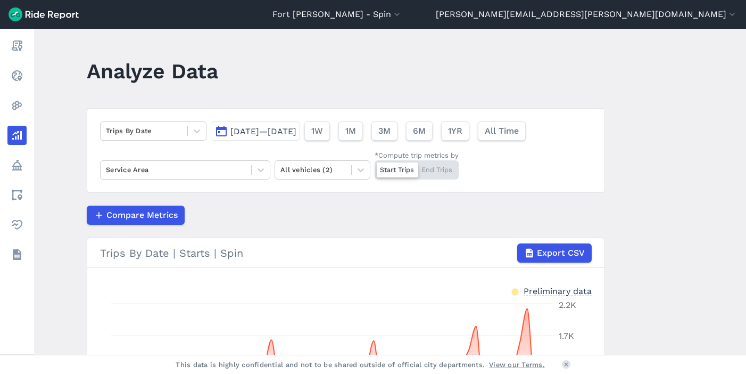
click at [293, 128] on span "[DATE]—[DATE]" at bounding box center [263, 131] width 66 height 10
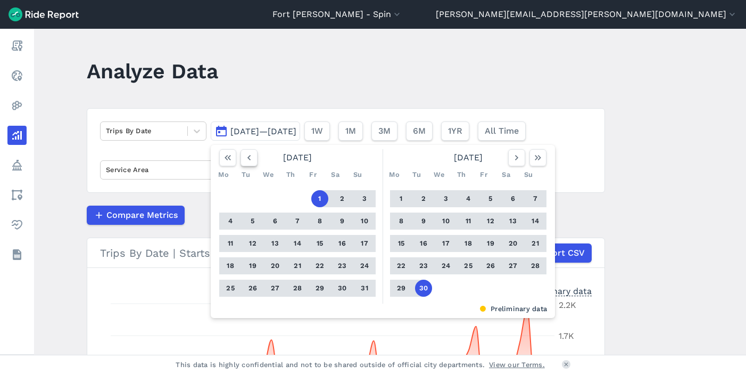
click at [250, 161] on icon "button" at bounding box center [249, 157] width 11 height 11
click at [249, 160] on icon "button" at bounding box center [249, 157] width 11 height 11
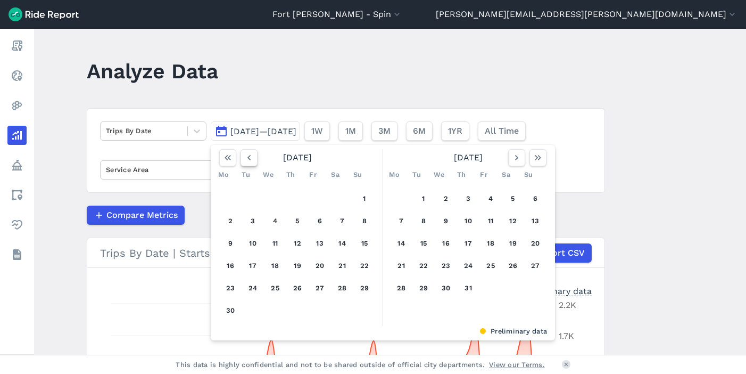
click at [249, 160] on icon "button" at bounding box center [249, 157] width 11 height 11
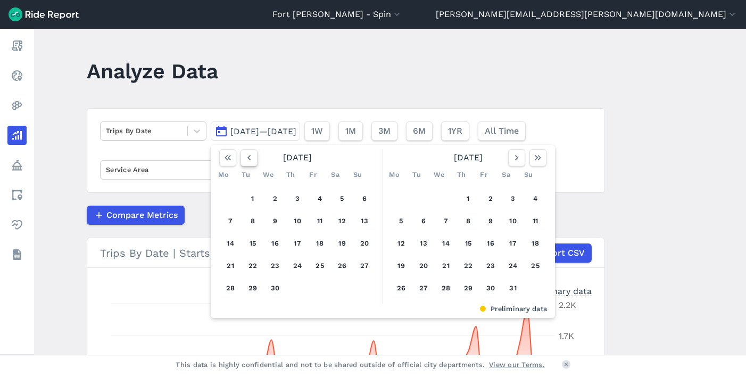
click at [249, 160] on icon "button" at bounding box center [249, 157] width 11 height 11
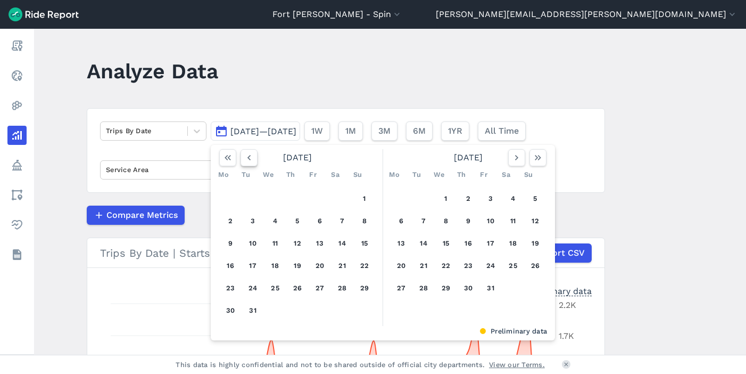
click at [249, 160] on icon "button" at bounding box center [249, 157] width 11 height 11
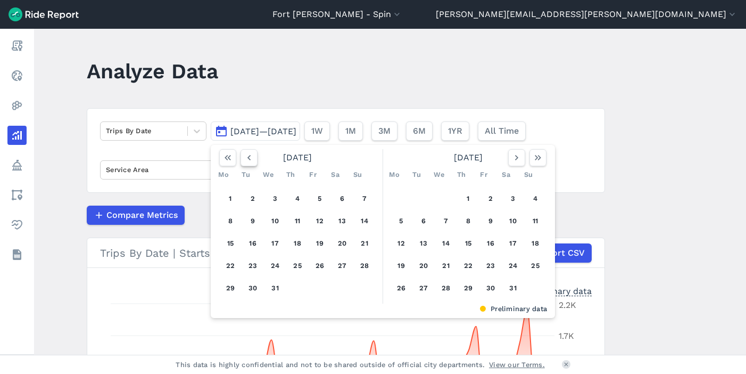
click at [249, 160] on icon "button" at bounding box center [249, 157] width 11 height 11
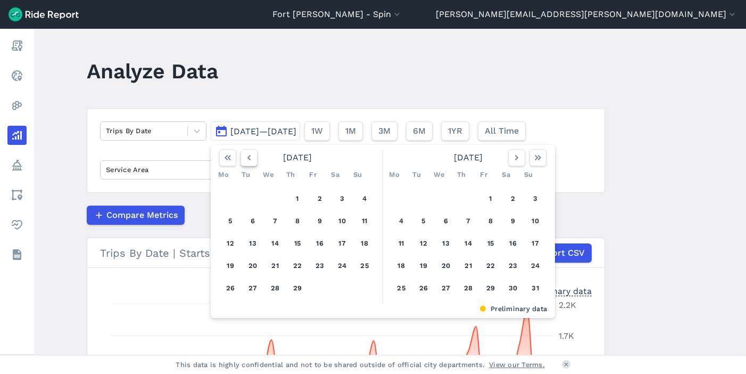
click at [249, 160] on icon "button" at bounding box center [249, 157] width 11 height 11
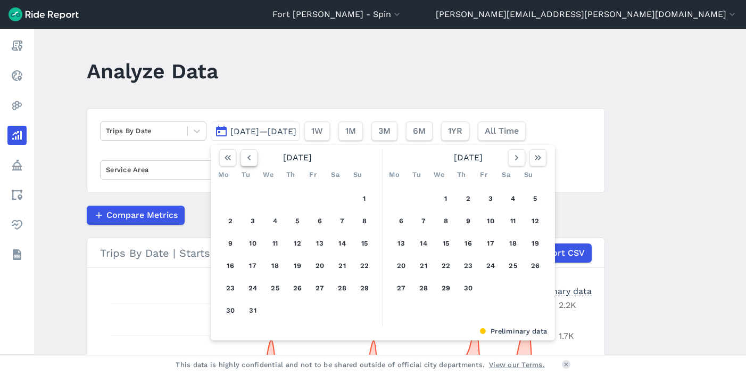
click at [249, 160] on icon "button" at bounding box center [249, 157] width 11 height 11
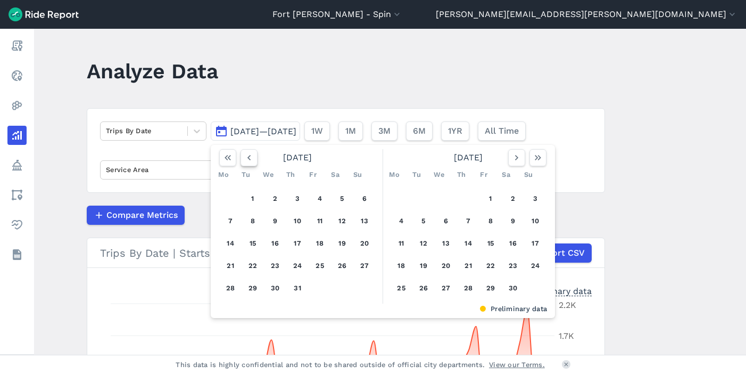
click at [249, 160] on icon "button" at bounding box center [249, 157] width 11 height 11
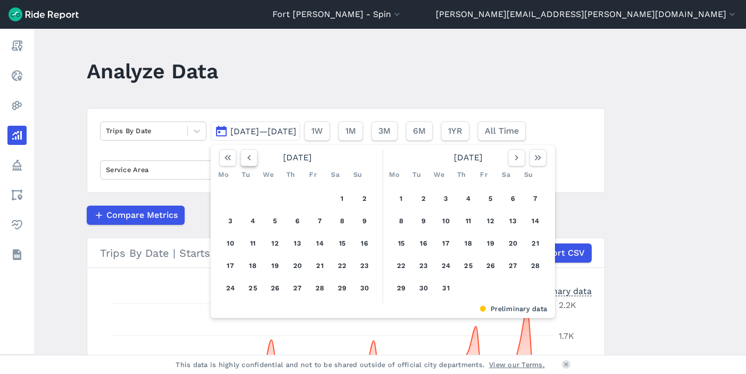
click at [249, 160] on icon "button" at bounding box center [249, 157] width 11 height 11
click at [359, 196] on button "1" at bounding box center [364, 198] width 17 height 17
click at [540, 161] on icon "button" at bounding box center [538, 157] width 11 height 11
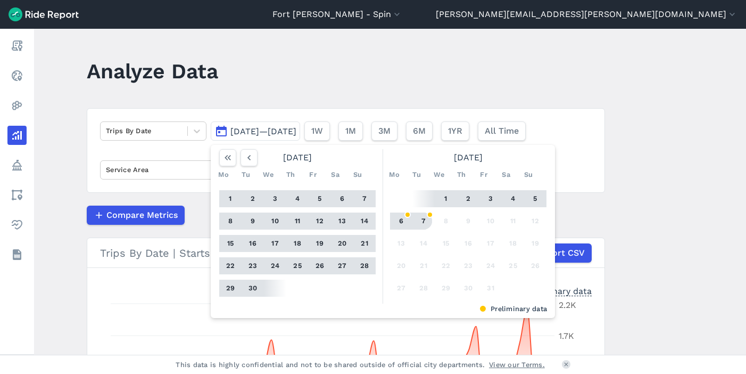
click at [426, 219] on button "7" at bounding box center [423, 220] width 17 height 17
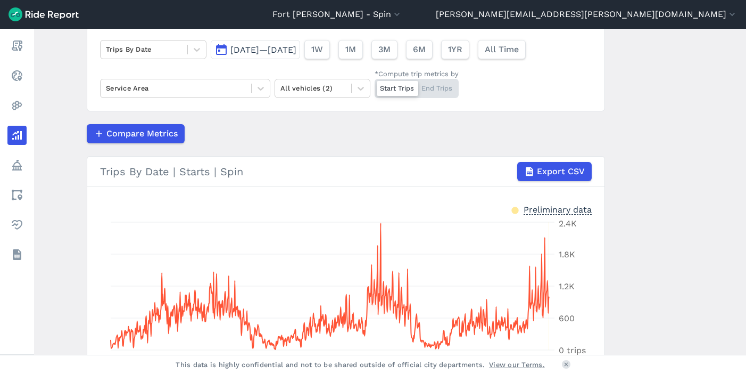
scroll to position [80, 0]
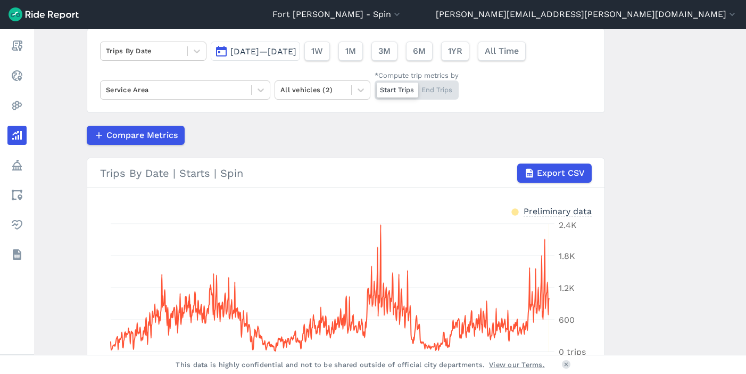
click at [290, 55] on span "[DATE]—[DATE]" at bounding box center [263, 51] width 66 height 10
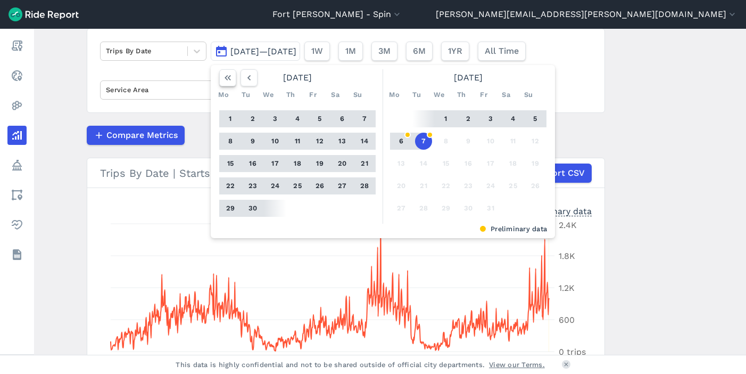
click at [225, 77] on icon "button" at bounding box center [227, 77] width 11 height 11
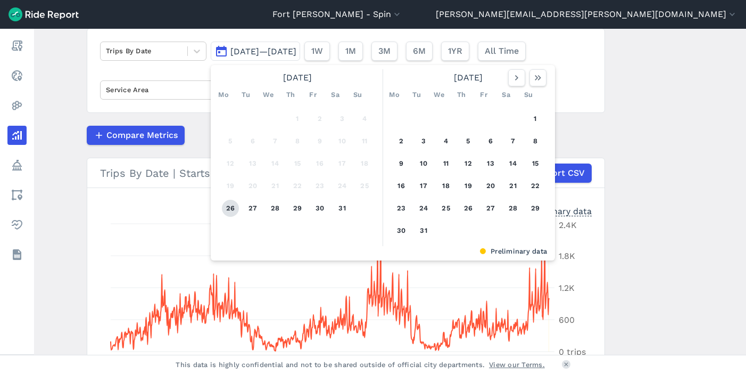
click at [235, 207] on button "26" at bounding box center [230, 208] width 17 height 17
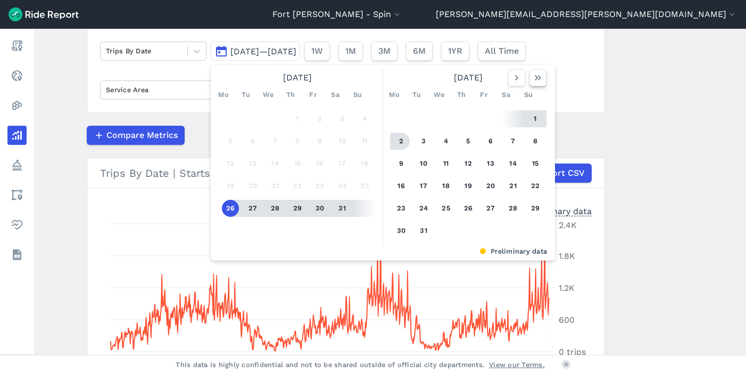
click at [533, 80] on icon "button" at bounding box center [538, 77] width 11 height 11
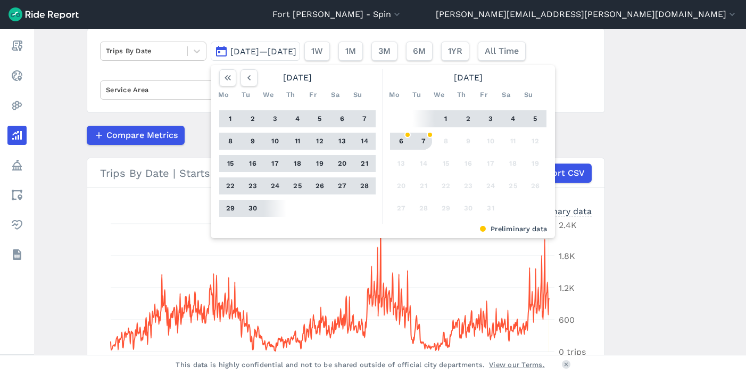
click at [418, 143] on button "7" at bounding box center [423, 140] width 17 height 17
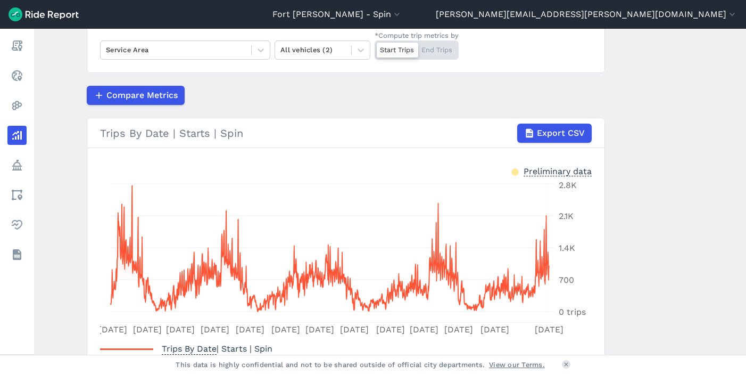
scroll to position [149, 0]
